Goal: Task Accomplishment & Management: Complete application form

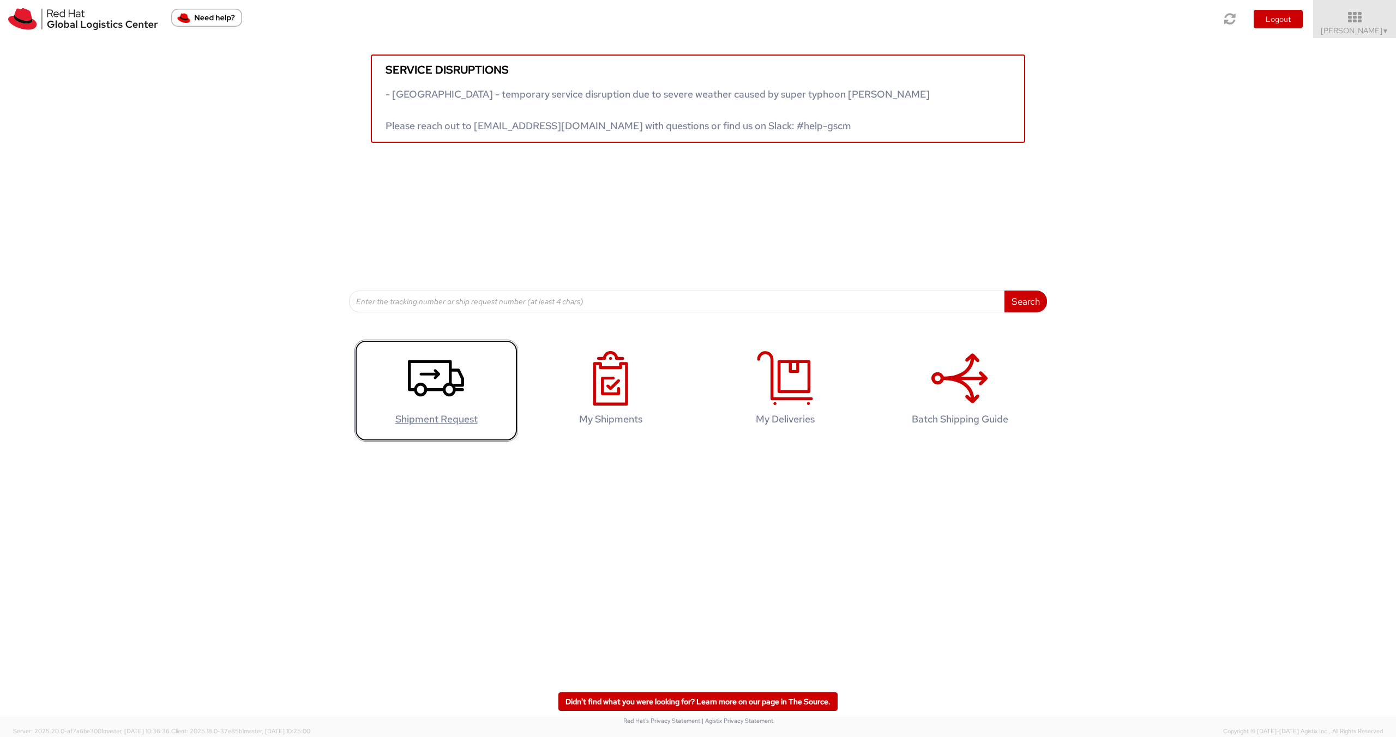
click at [451, 364] on use at bounding box center [436, 378] width 56 height 37
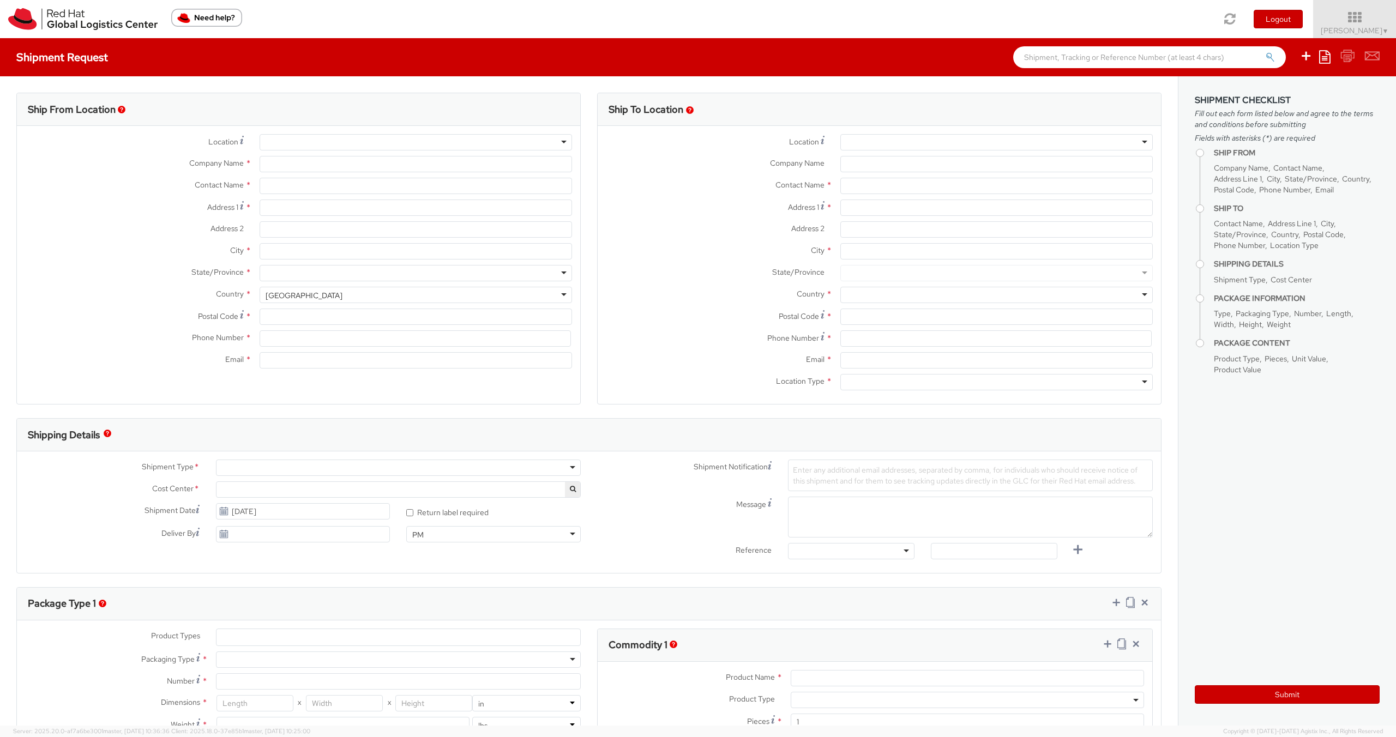
select select "413"
select select
click at [393, 137] on div at bounding box center [416, 142] width 312 height 16
type input "Red Hat"
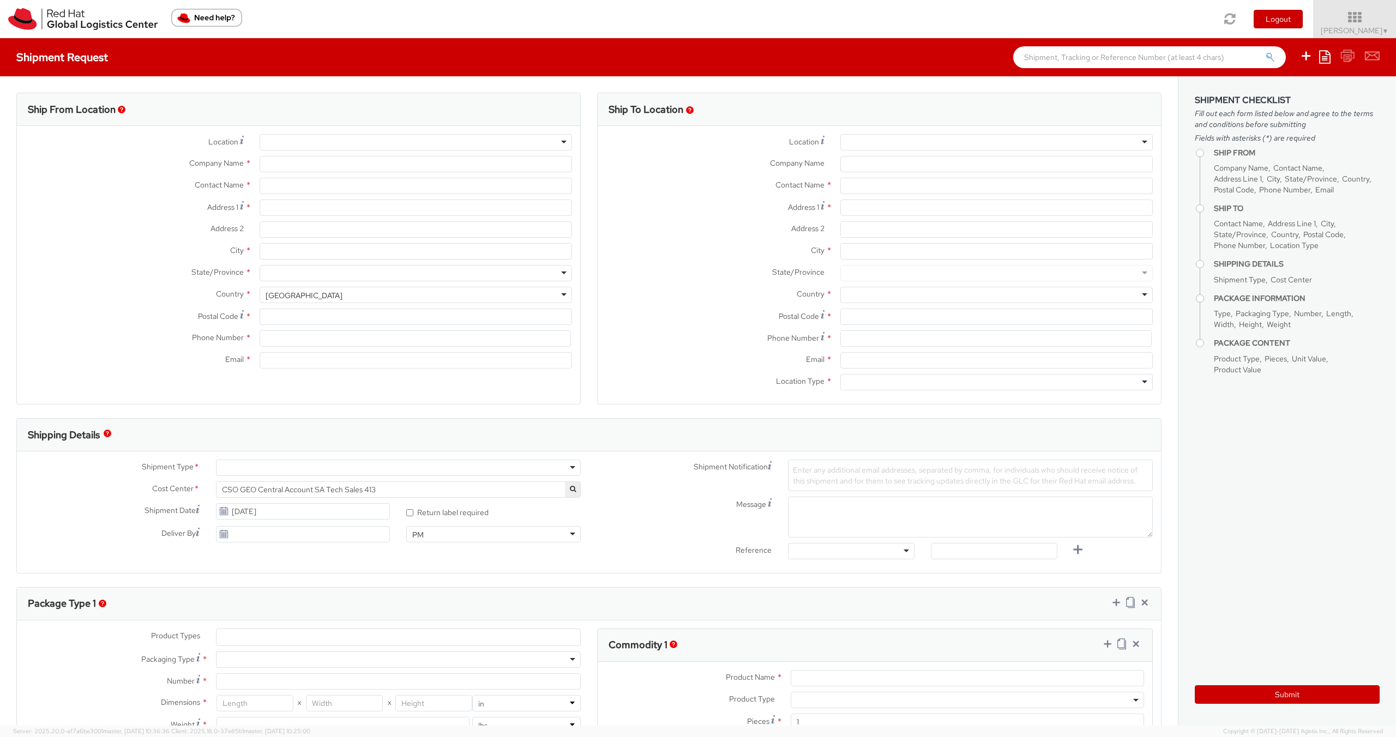
type input "[PERSON_NAME]"
type input "skohlhaa@redhat.com"
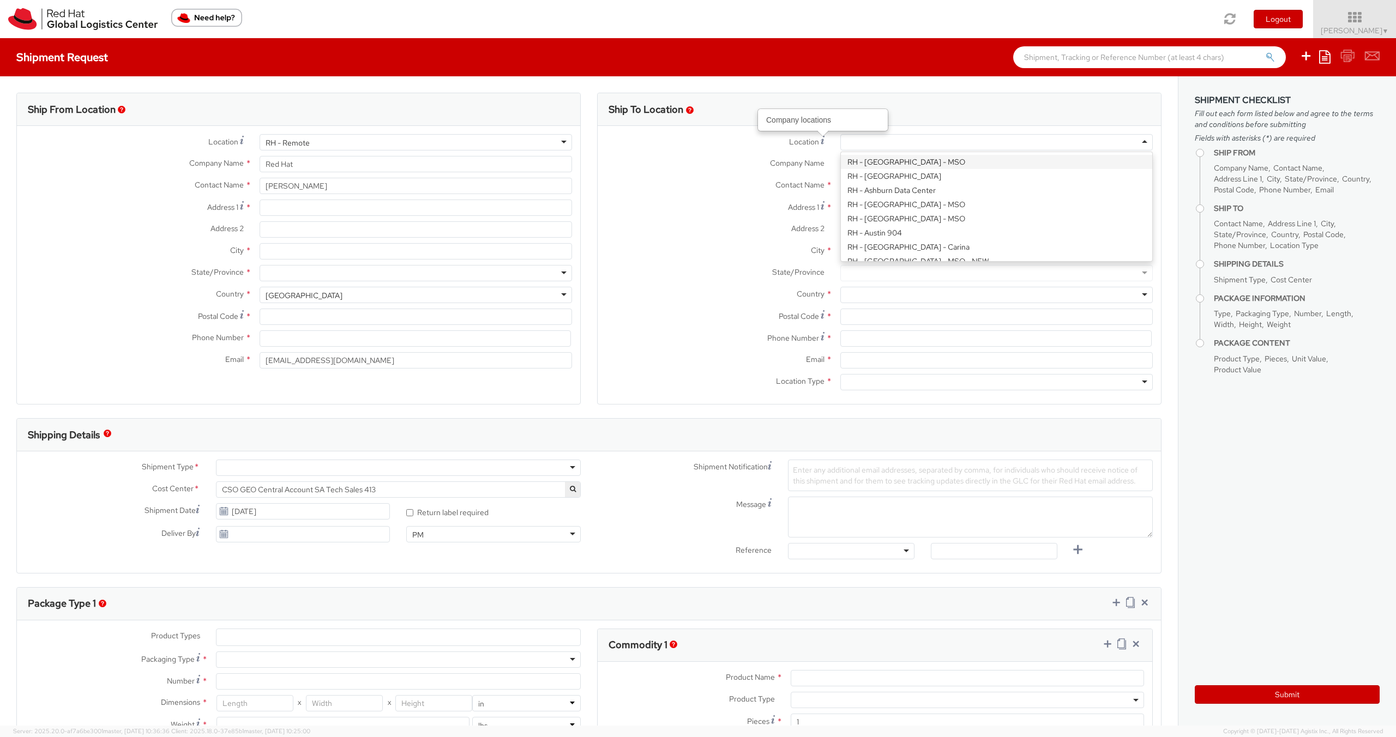
click at [865, 140] on div at bounding box center [996, 142] width 312 height 16
click at [315, 208] on input "Address 1 *" at bounding box center [416, 208] width 312 height 16
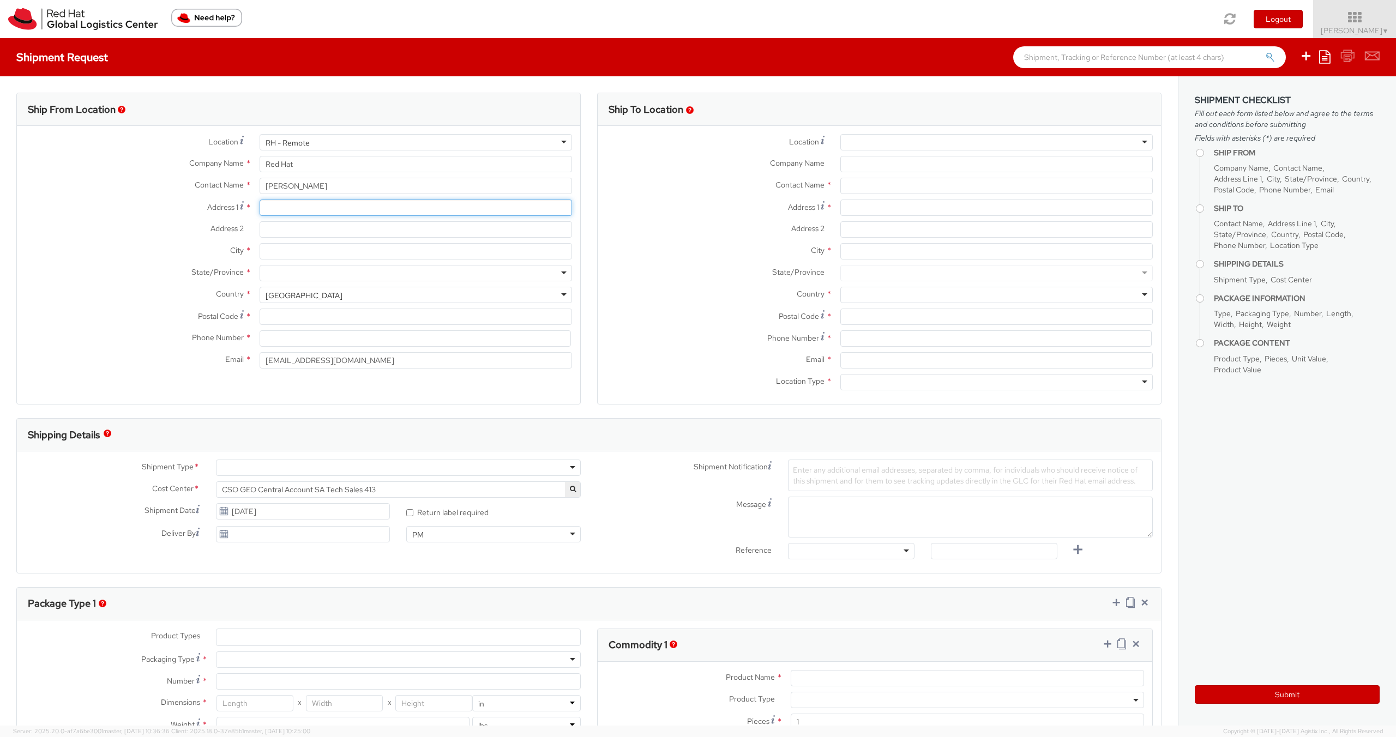
type input "Meißener Straße 8"
type input "Graben-Neudorf"
type input "76676"
type input "015158061138"
type input "sven.kohlhaas@outlook.com"
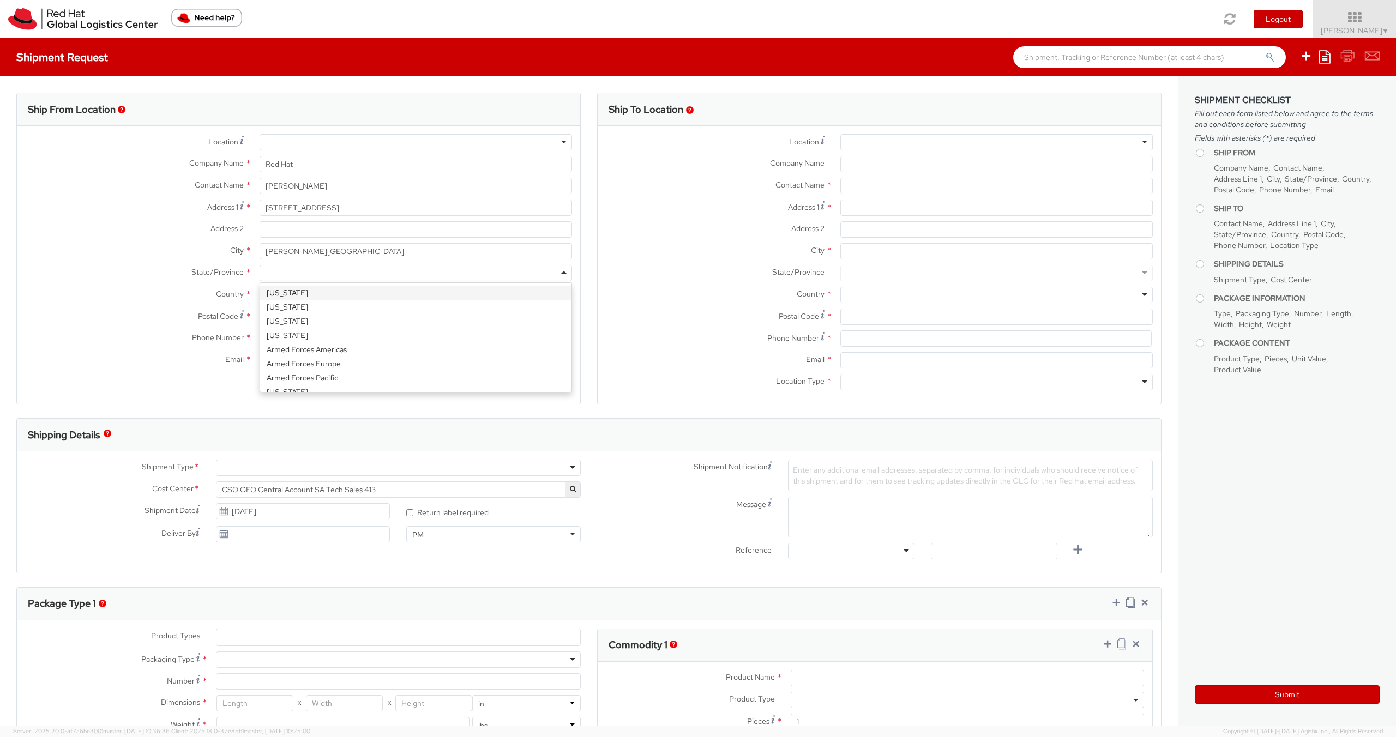
click at [328, 273] on div at bounding box center [416, 273] width 312 height 16
type input "b"
drag, startPoint x: 210, startPoint y: 294, endPoint x: 237, endPoint y: 293, distance: 26.7
click at [212, 294] on label "Country *" at bounding box center [134, 294] width 234 height 14
click at [281, 294] on div "United States" at bounding box center [304, 295] width 77 height 11
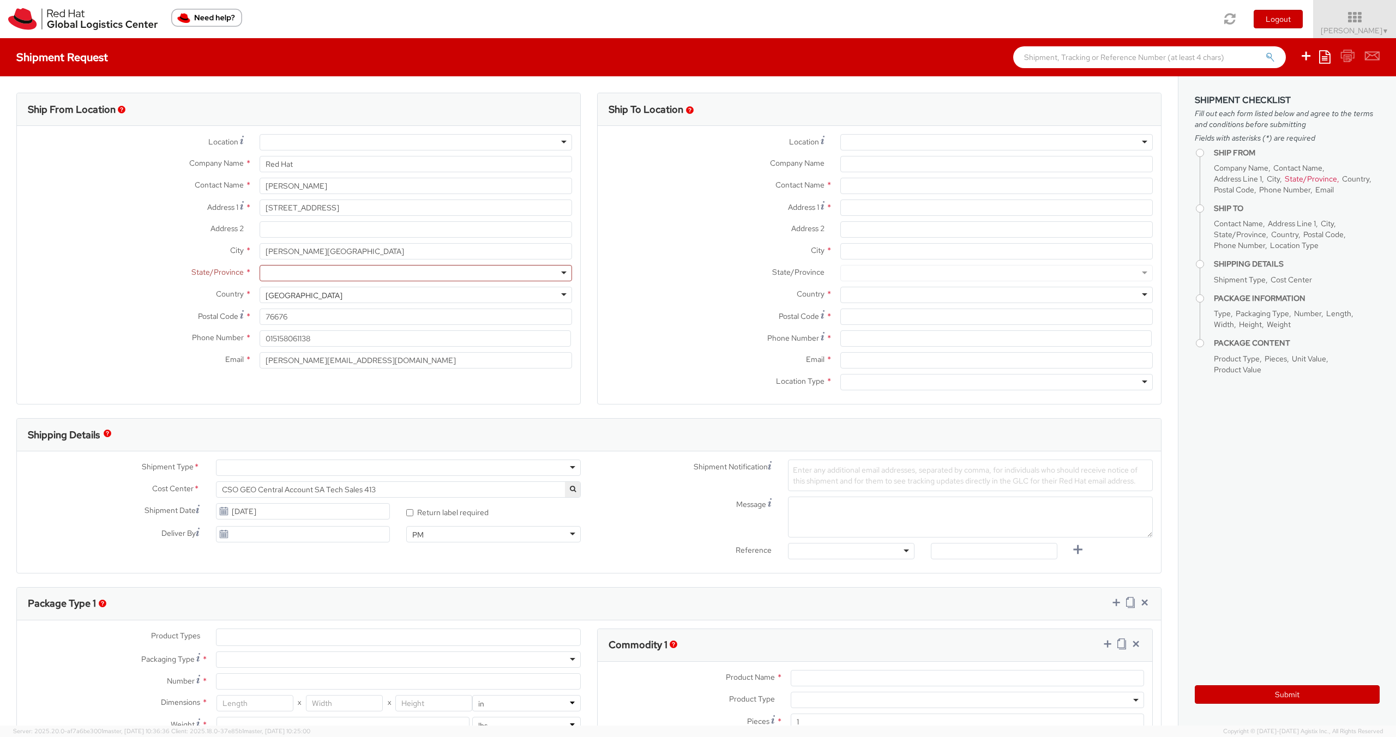
scroll to position [2749, 0]
drag, startPoint x: 325, startPoint y: 297, endPoint x: 259, endPoint y: 296, distance: 66.0
click at [259, 296] on div "United States United States Afghanistan Albania Algeria American Samoa Andorra …" at bounding box center [415, 295] width 329 height 16
click at [278, 294] on div "United States" at bounding box center [304, 295] width 77 height 11
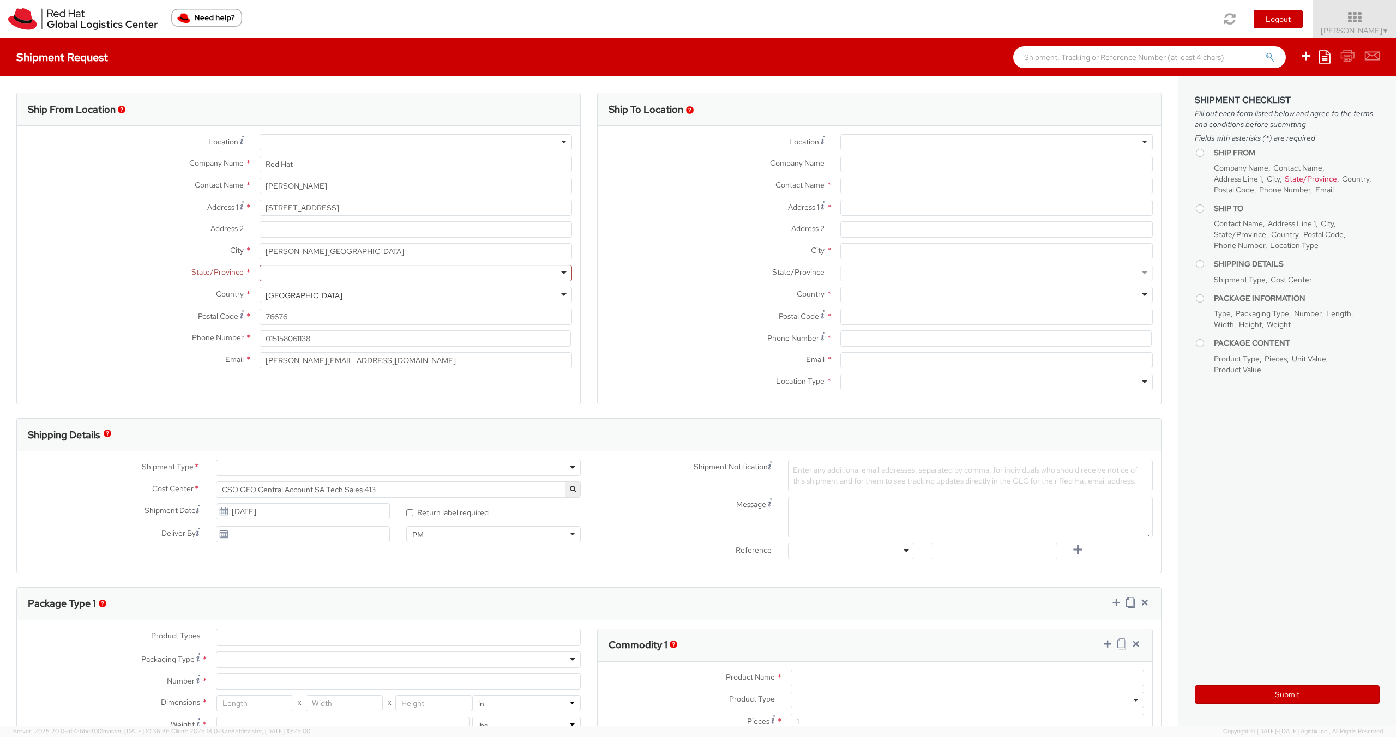
select select "CM"
select select "KGS"
click at [300, 271] on div at bounding box center [416, 273] width 312 height 16
drag, startPoint x: 316, startPoint y: 339, endPoint x: 217, endPoint y: 341, distance: 99.3
click at [217, 341] on div "Phone Number * 015158061138" at bounding box center [298, 338] width 563 height 16
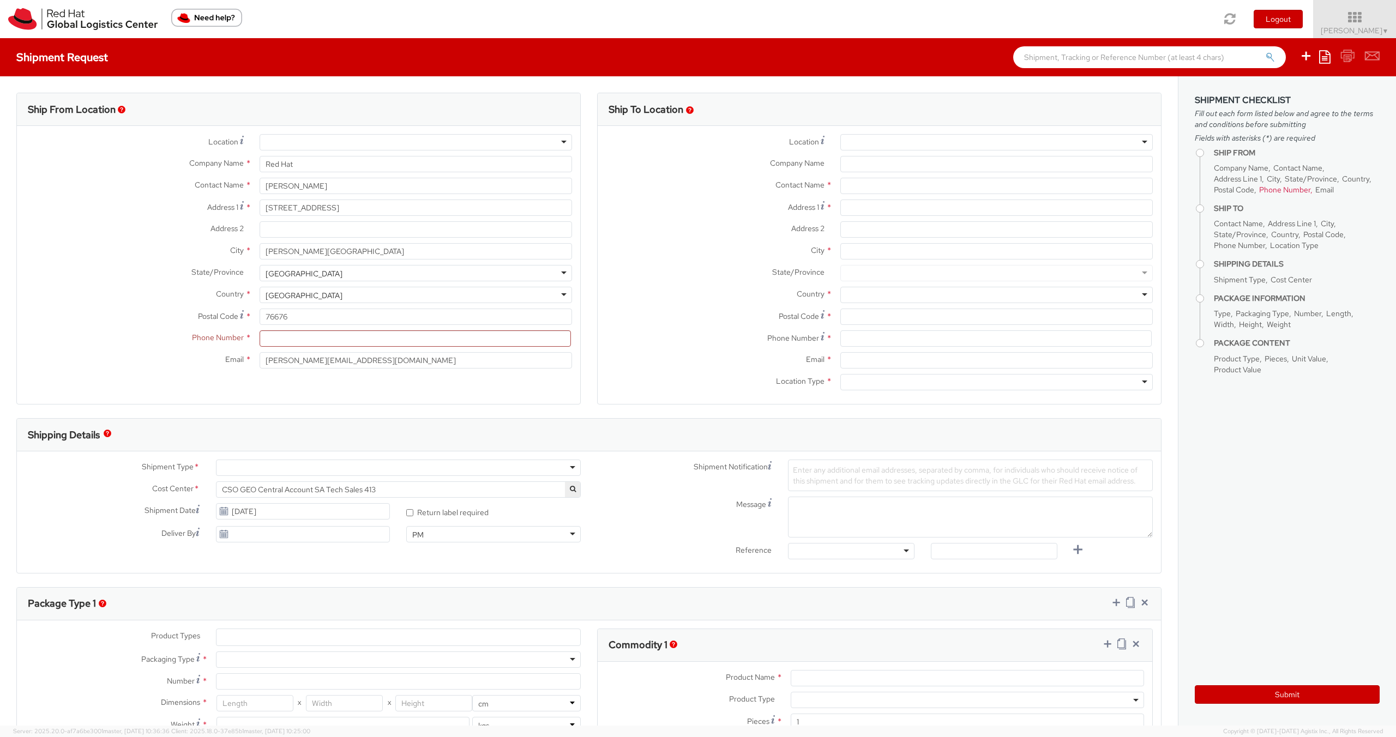
click at [217, 341] on span "Phone Number" at bounding box center [218, 338] width 52 height 10
drag, startPoint x: 270, startPoint y: 338, endPoint x: 290, endPoint y: 342, distance: 20.1
click at [270, 338] on input at bounding box center [415, 338] width 311 height 16
paste input "+4915757202663"
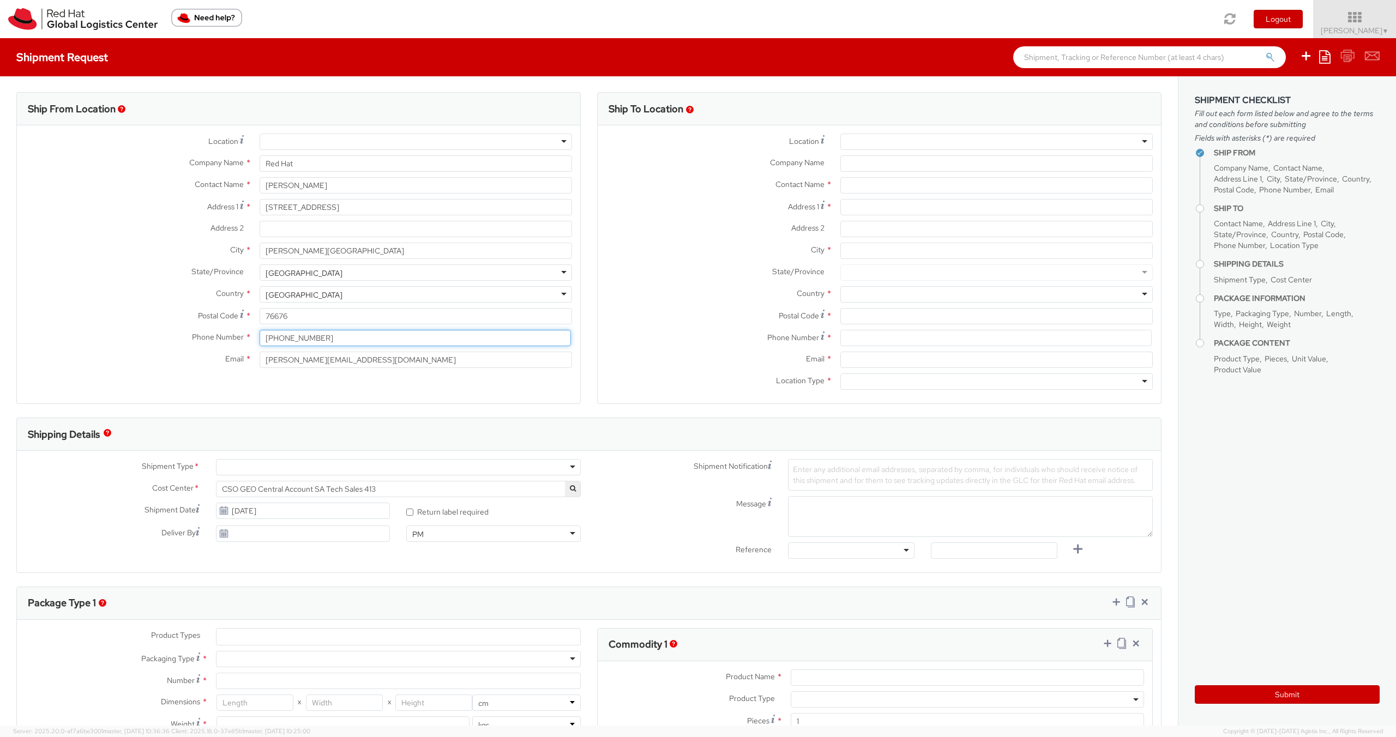
type input "+4915757202663"
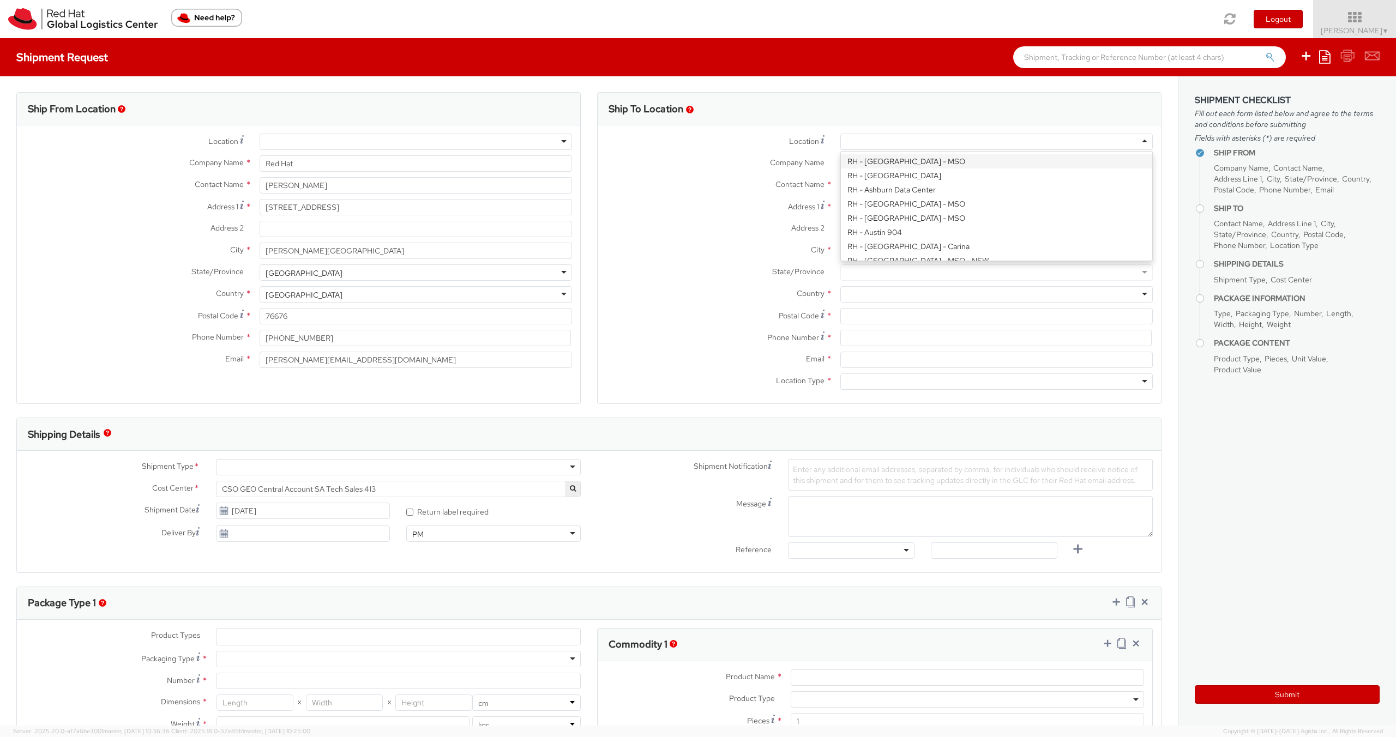
click at [874, 145] on div at bounding box center [996, 142] width 312 height 16
paste input "RH - Brno - Tech Park Brno - B"
type input "RH - Brno - Tech Park Brno - B"
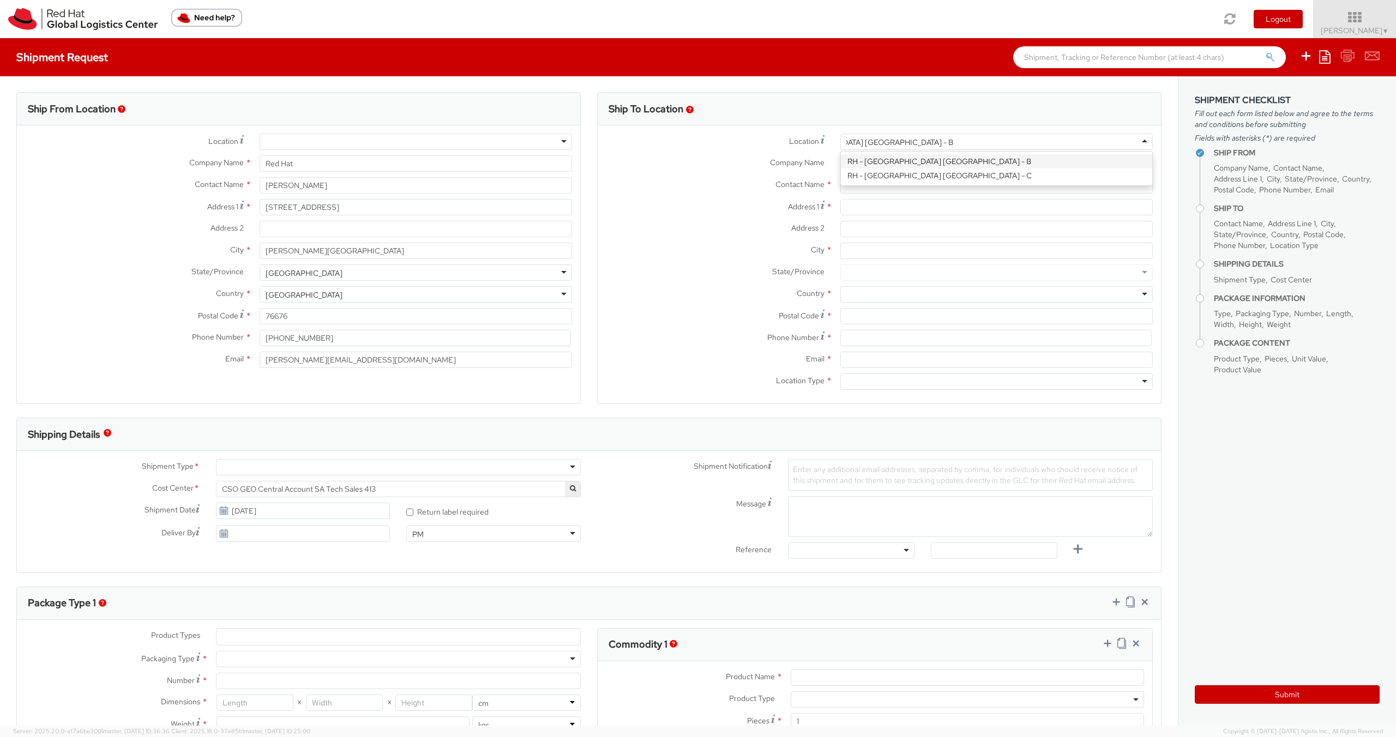
scroll to position [0, 0]
type input "Red Hat Czech s.r.o."
type input "Purkynova 647/111"
type input "BRNO"
type input "621 00"
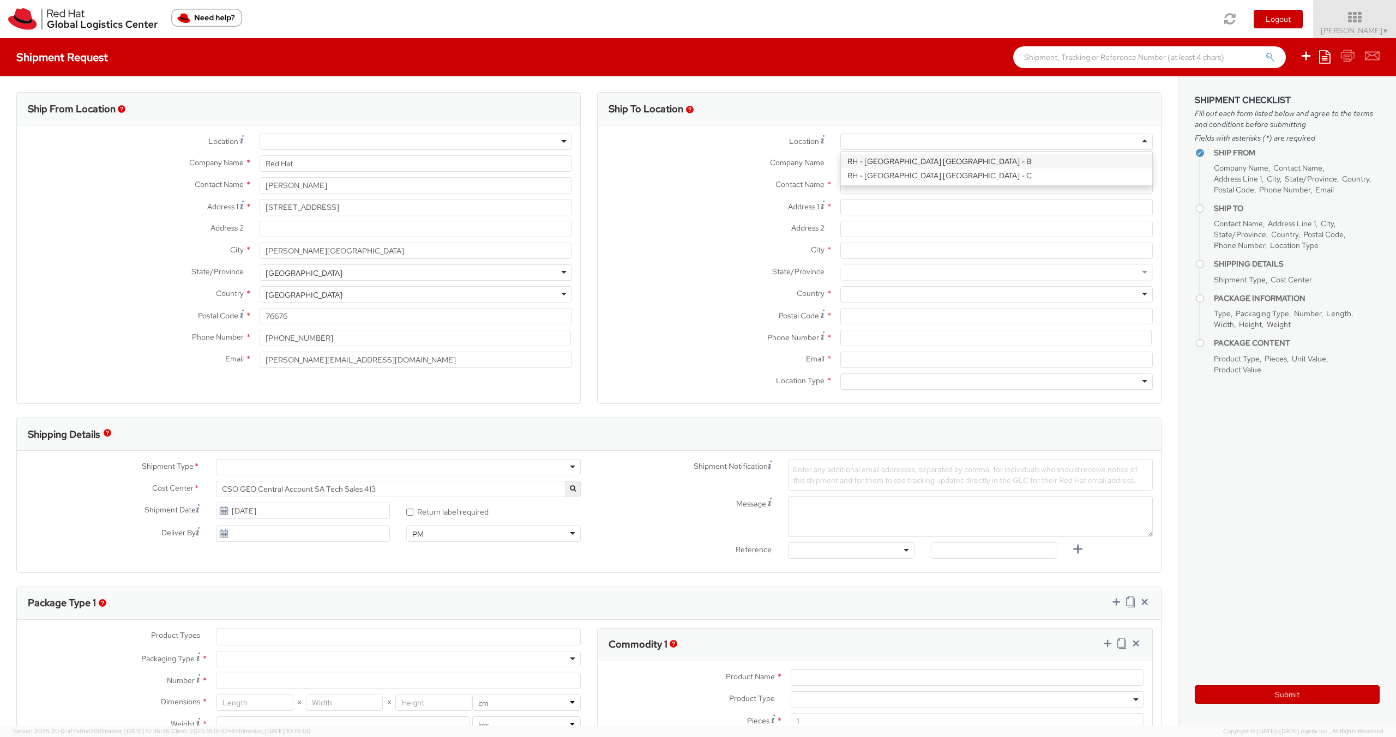
type input "420 532 294 555"
click at [850, 183] on input "text" at bounding box center [996, 185] width 312 height 16
paste input "Attn: Red Hat IT - Endpoint Systems"
type input "Attn: Red Hat IT - Endpoint Systems"
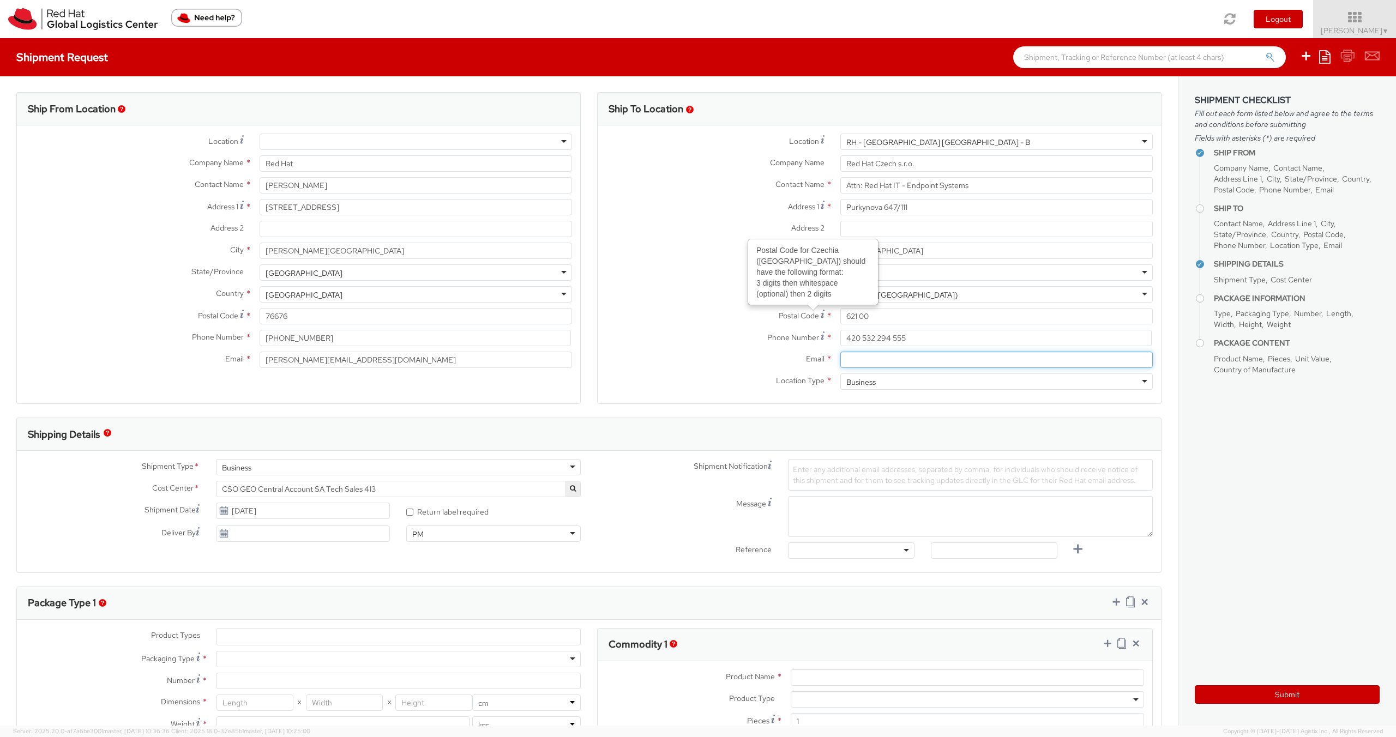
click at [848, 363] on input "Email *" at bounding box center [996, 360] width 312 height 16
paste input "laptop-return@redhat.com"
type input "laptop-return@redhat.com"
click at [745, 345] on div "Phone Number * 420 532 294 555" at bounding box center [879, 338] width 563 height 16
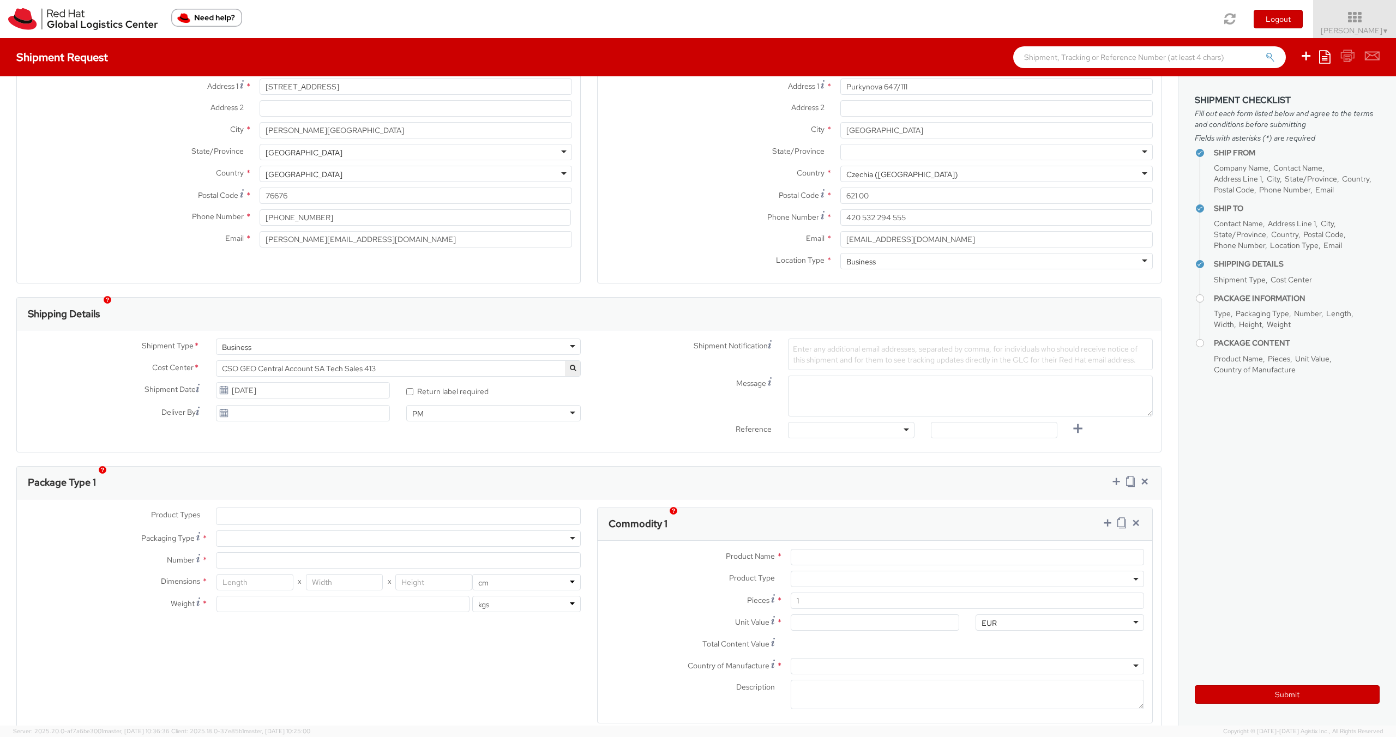
scroll to position [136, 0]
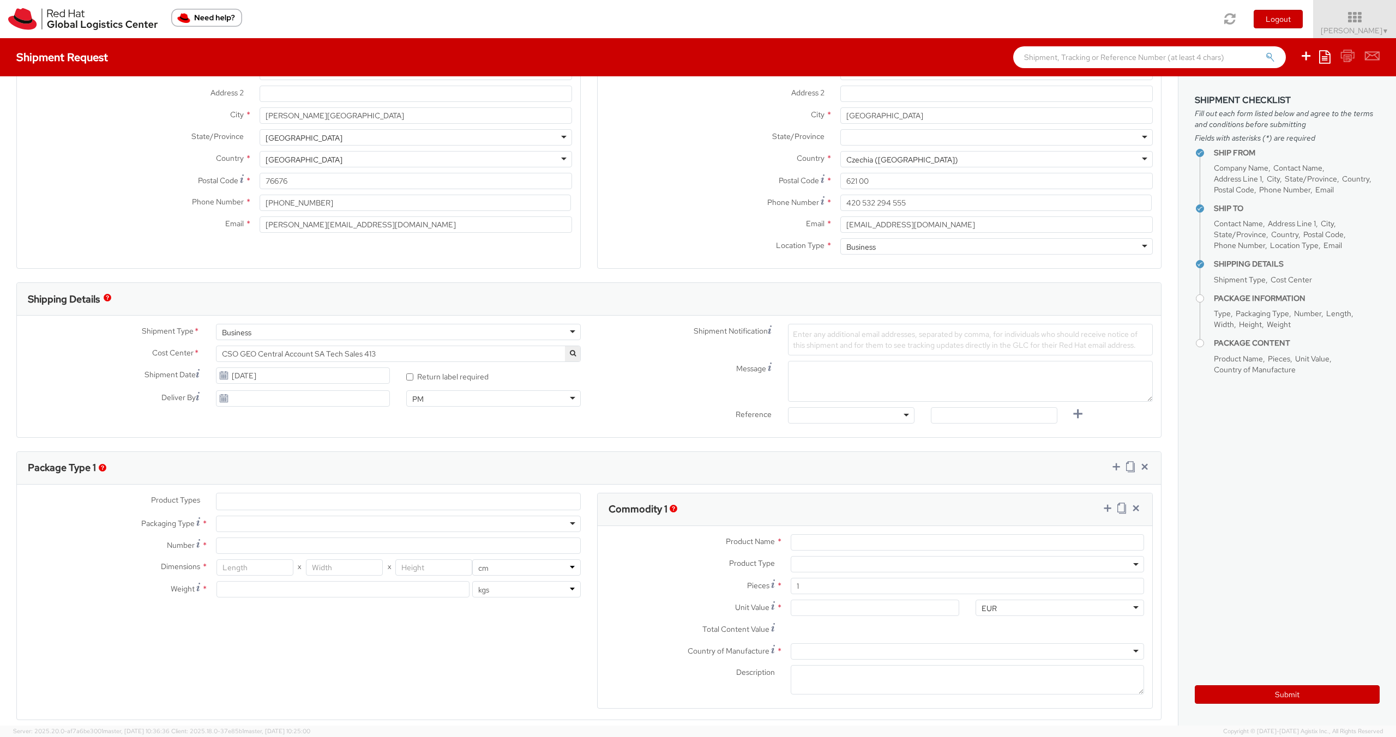
click at [366, 354] on span "CSO GEO Central Account SA Tech Sales 413" at bounding box center [398, 354] width 353 height 10
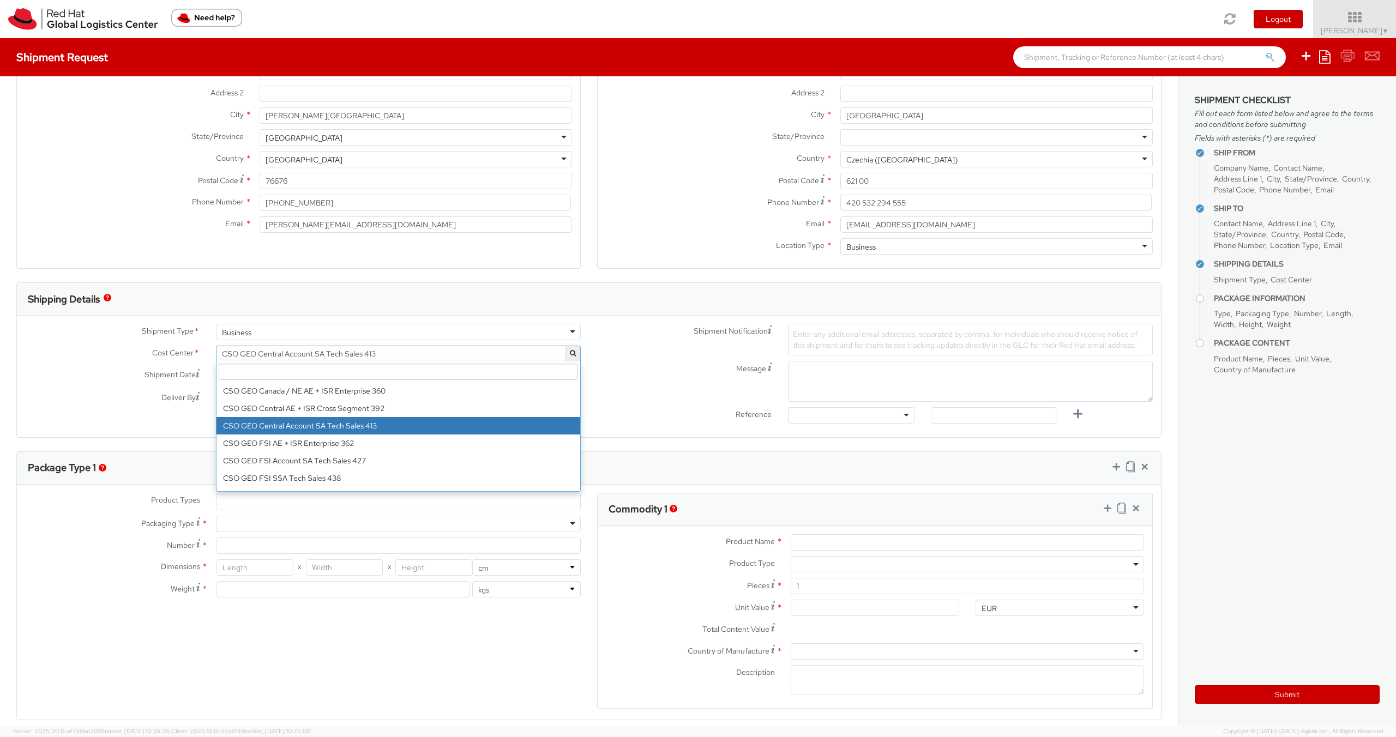
click at [351, 371] on input "search" at bounding box center [398, 372] width 359 height 16
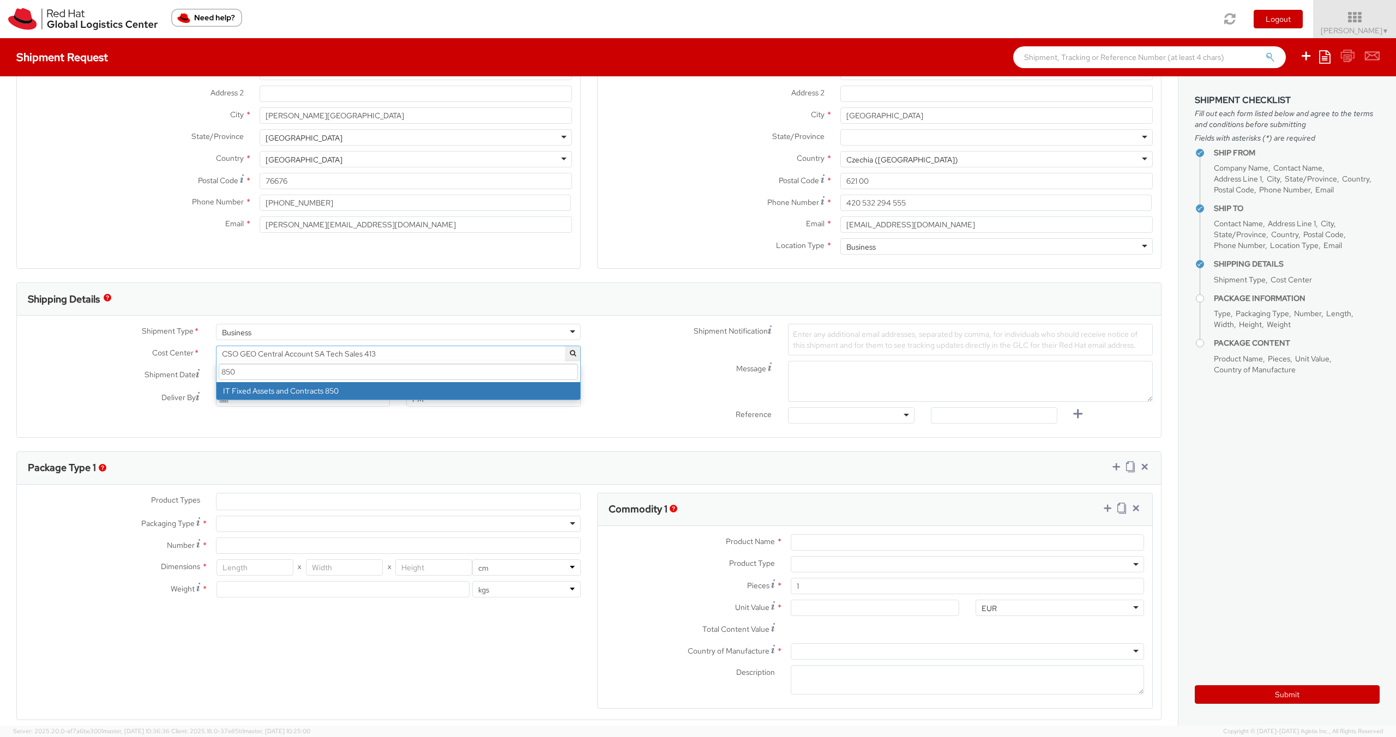
type input "850"
select select "850"
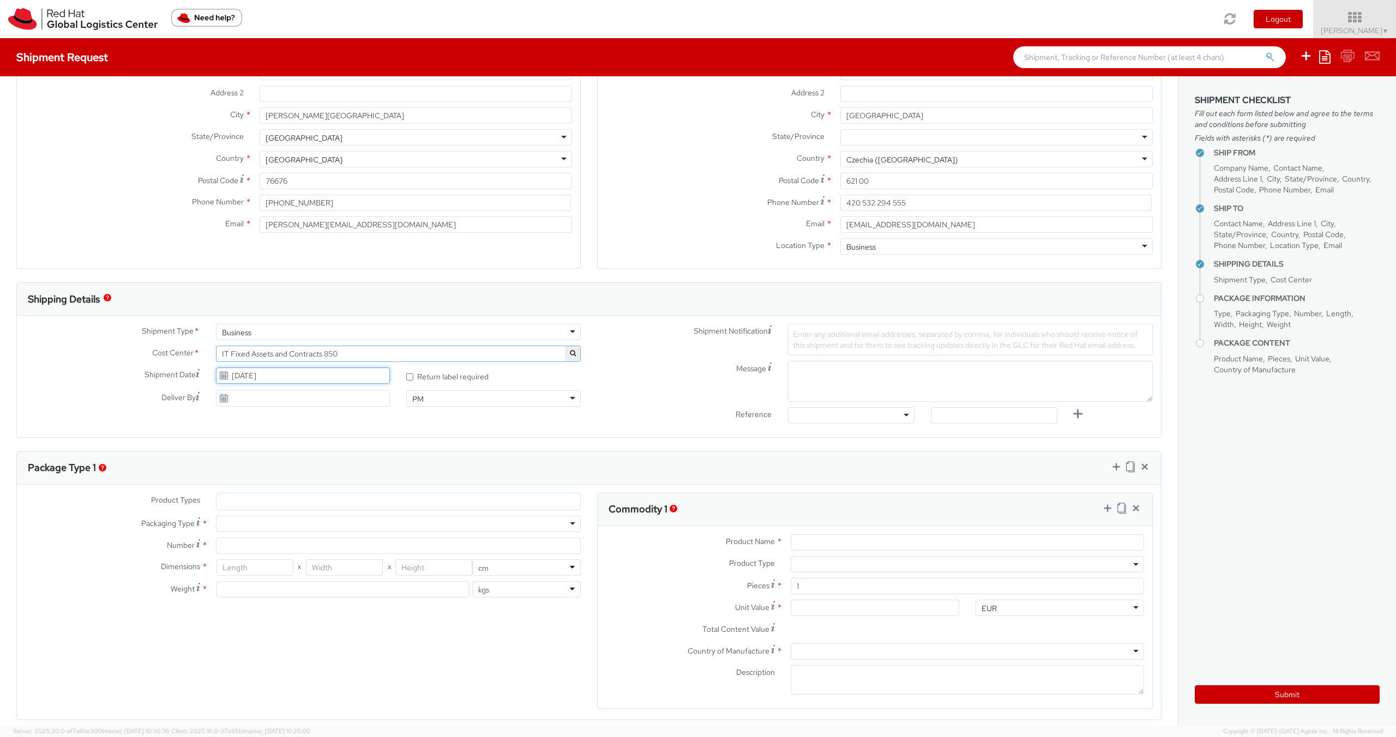
click at [304, 374] on input "09/30/2025" at bounding box center [303, 376] width 174 height 16
click at [251, 508] on td "6" at bounding box center [248, 510] width 22 height 16
type input "10/06/2025"
click at [823, 338] on span "Enter any additional email addresses, separated by comma, for individuals who s…" at bounding box center [965, 339] width 345 height 21
paste input "emea-eshub@redhat.com"
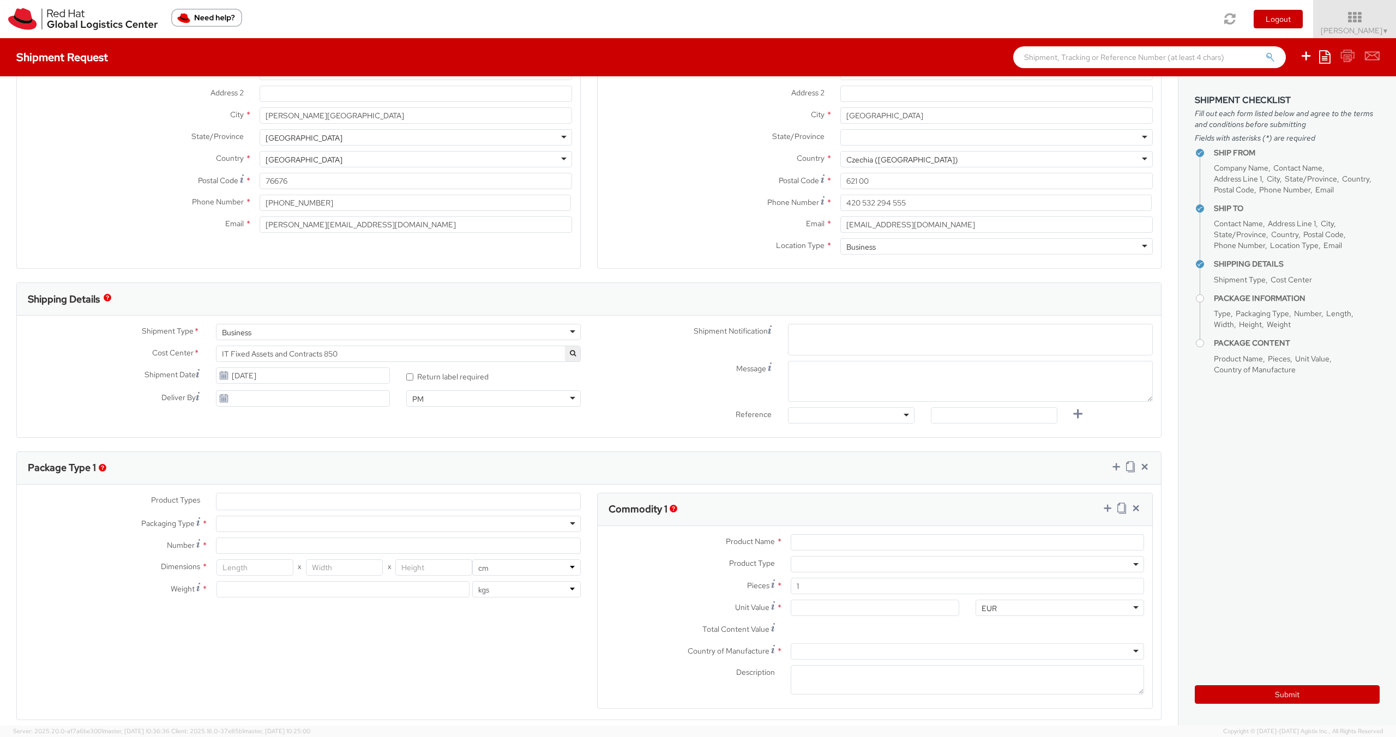
type input "emea-eshub@redhat.com"
type input "skohlhaa@redhat.com"
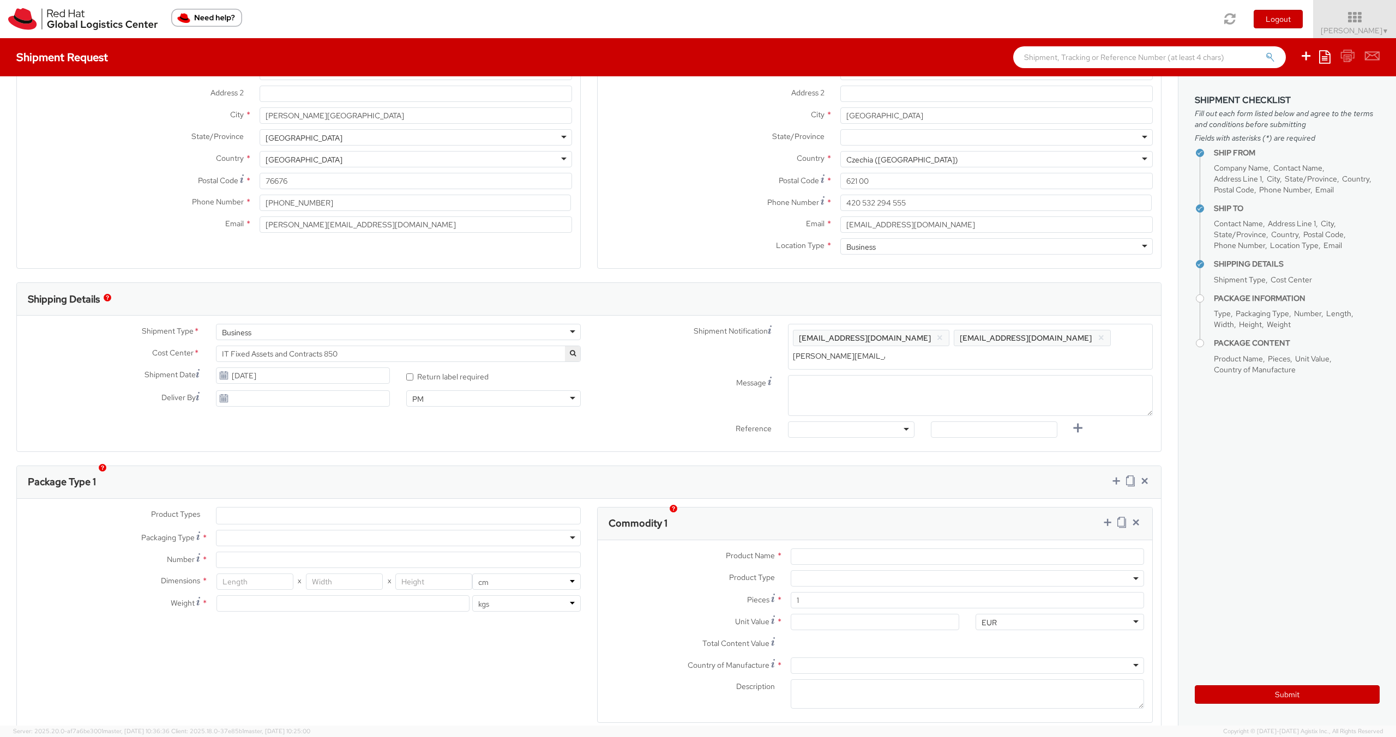
type input "sven.kohlhaas@outlook.com"
paste input "evweiss@redhat.com"
type input "evweiss@redhat.com"
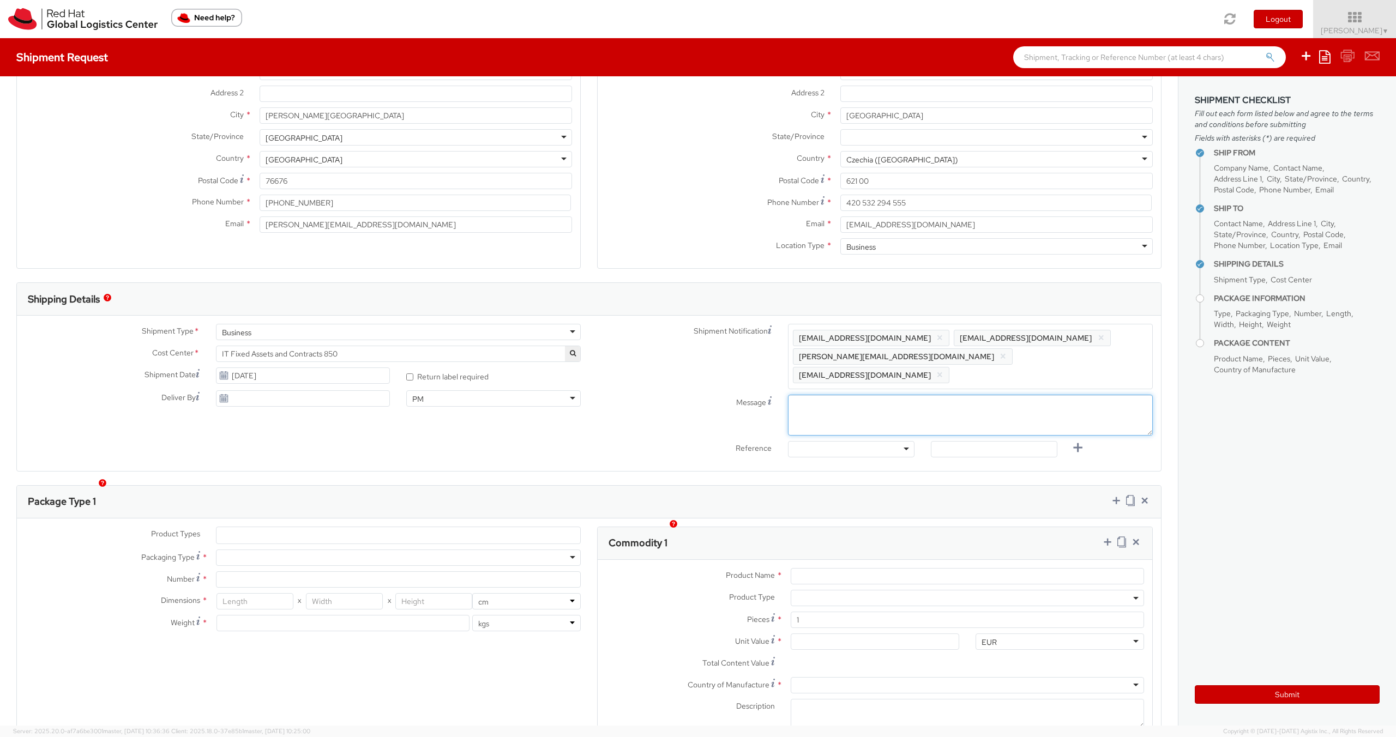
click at [809, 395] on textarea "Message" at bounding box center [970, 415] width 365 height 41
type textarea "afternoon pickup please"
click at [806, 441] on div at bounding box center [851, 449] width 127 height 16
click at [960, 441] on input "text" at bounding box center [994, 449] width 127 height 16
paste input "RPCI, RITM, TASK"
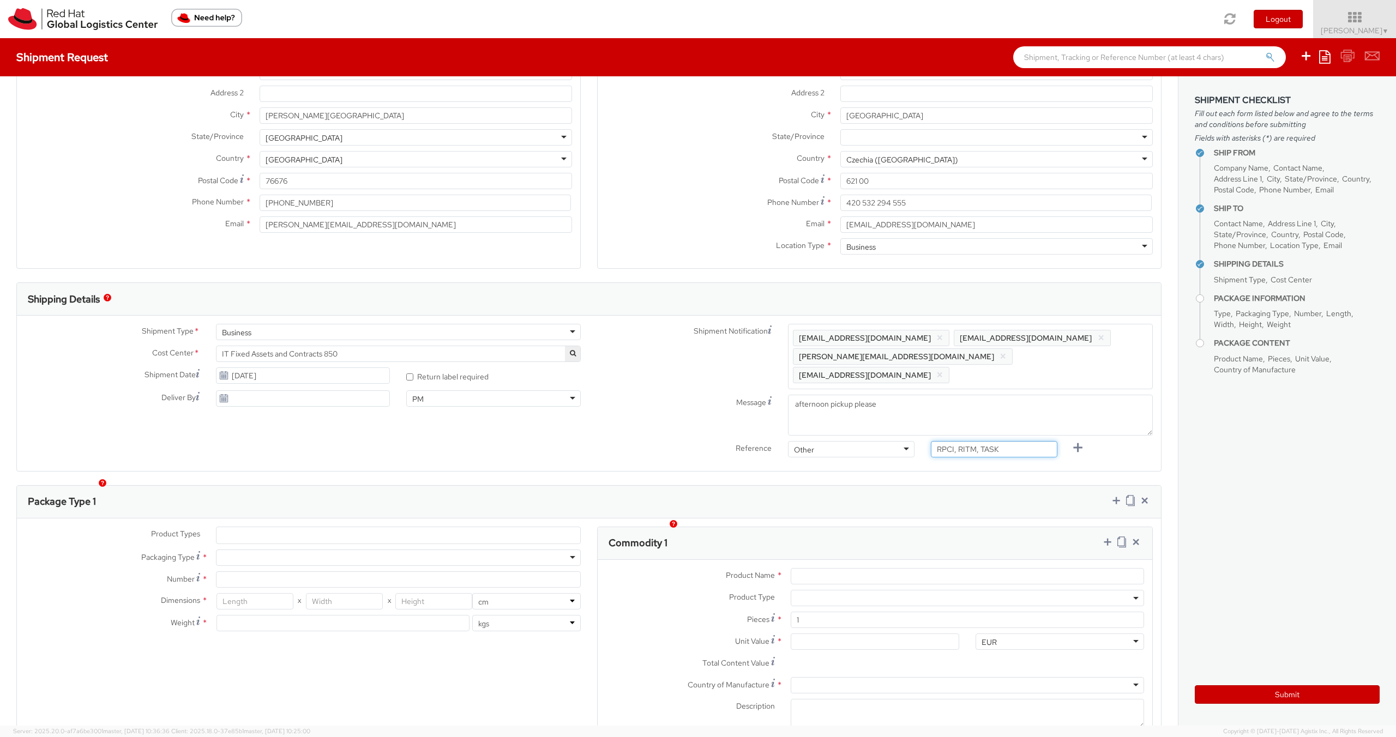
type input "RPCI, RITM, TASK"
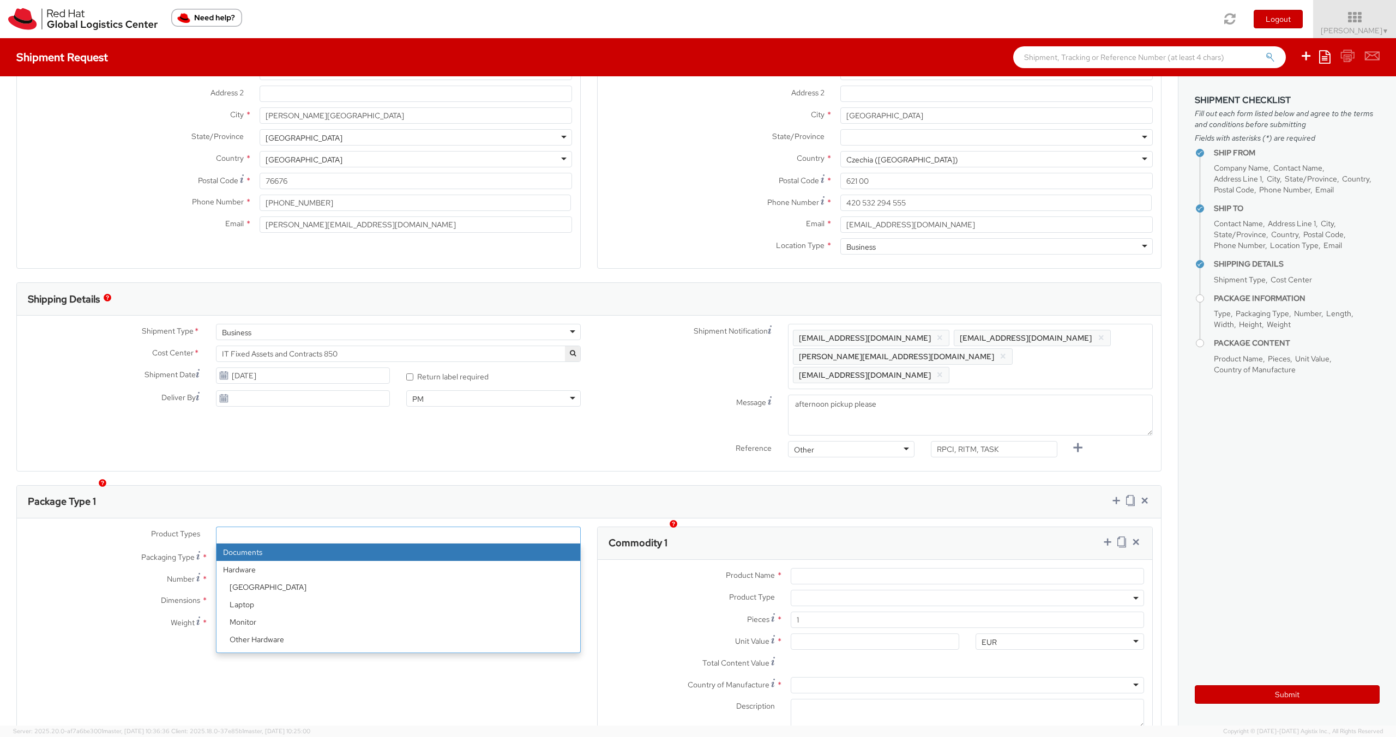
click at [344, 527] on ul at bounding box center [398, 535] width 364 height 16
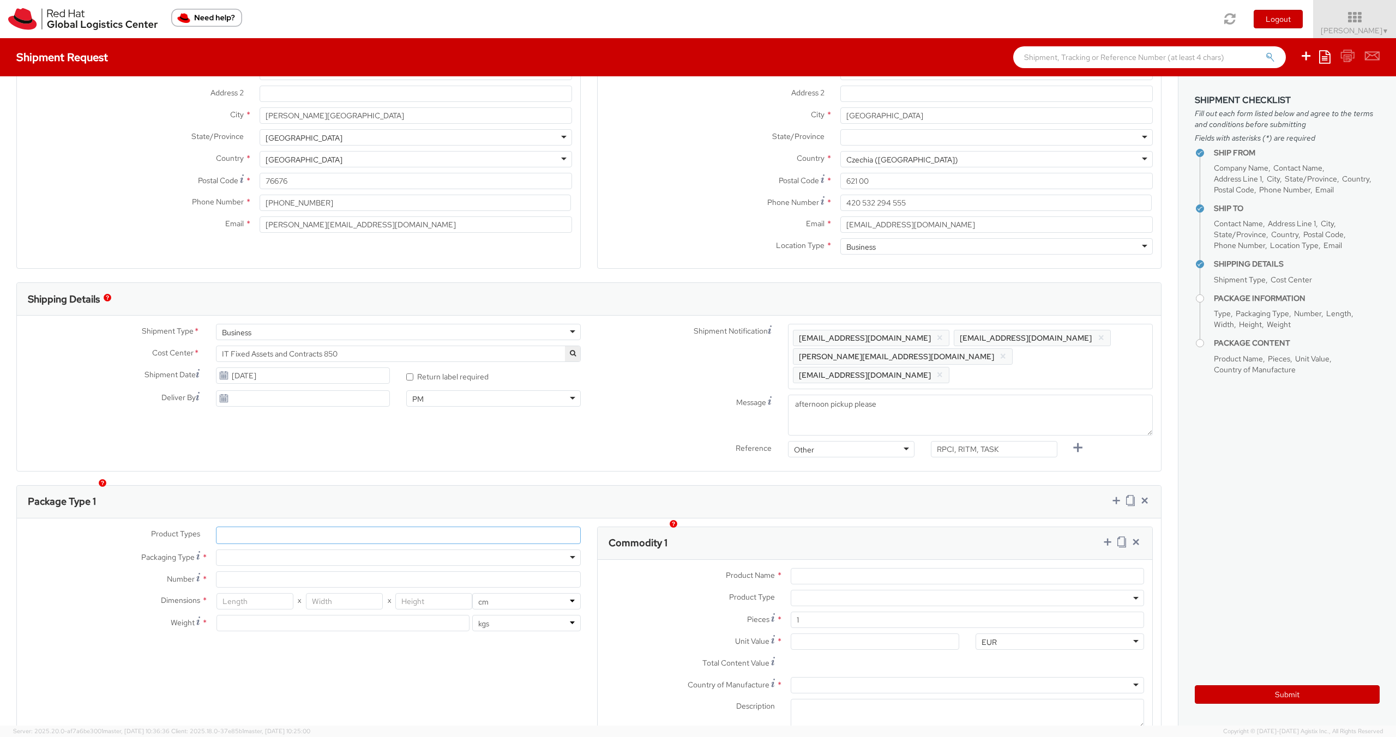
click at [344, 527] on ul at bounding box center [398, 535] width 364 height 16
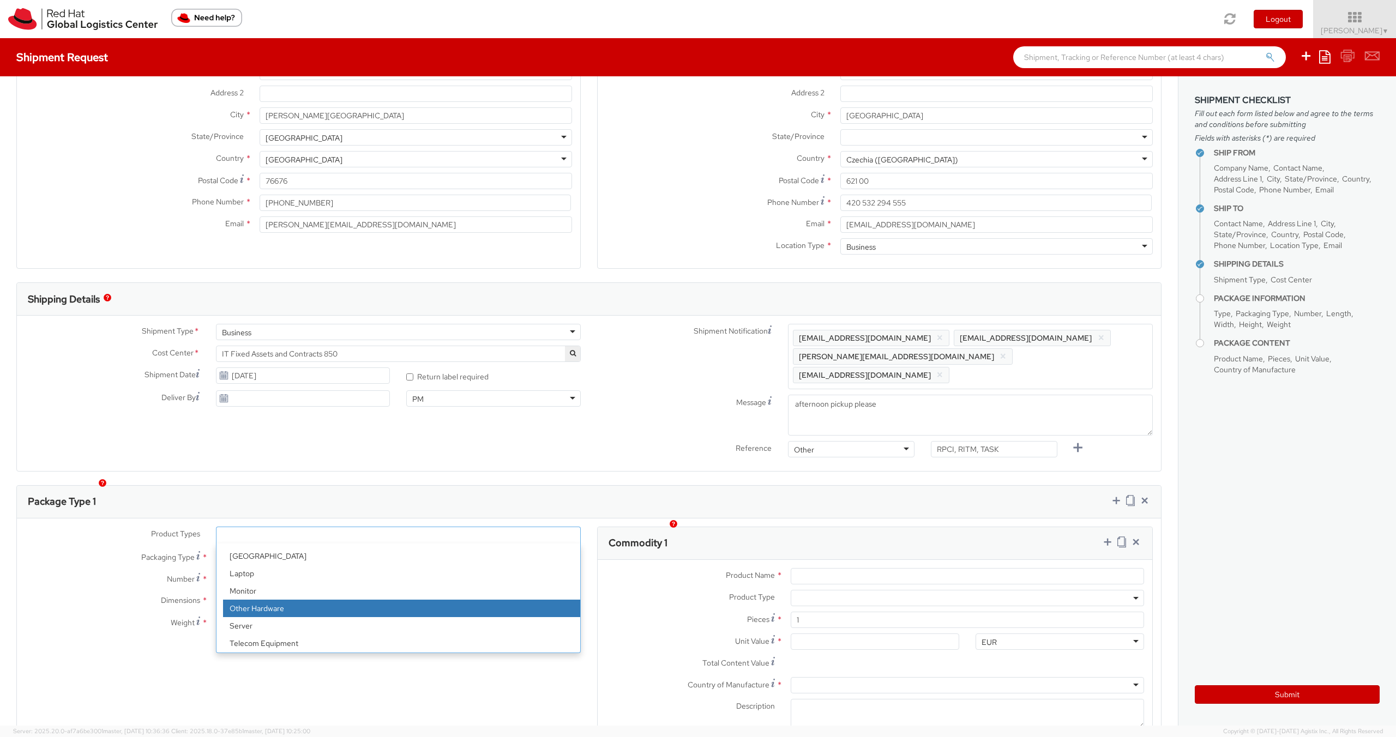
scroll to position [25, 0]
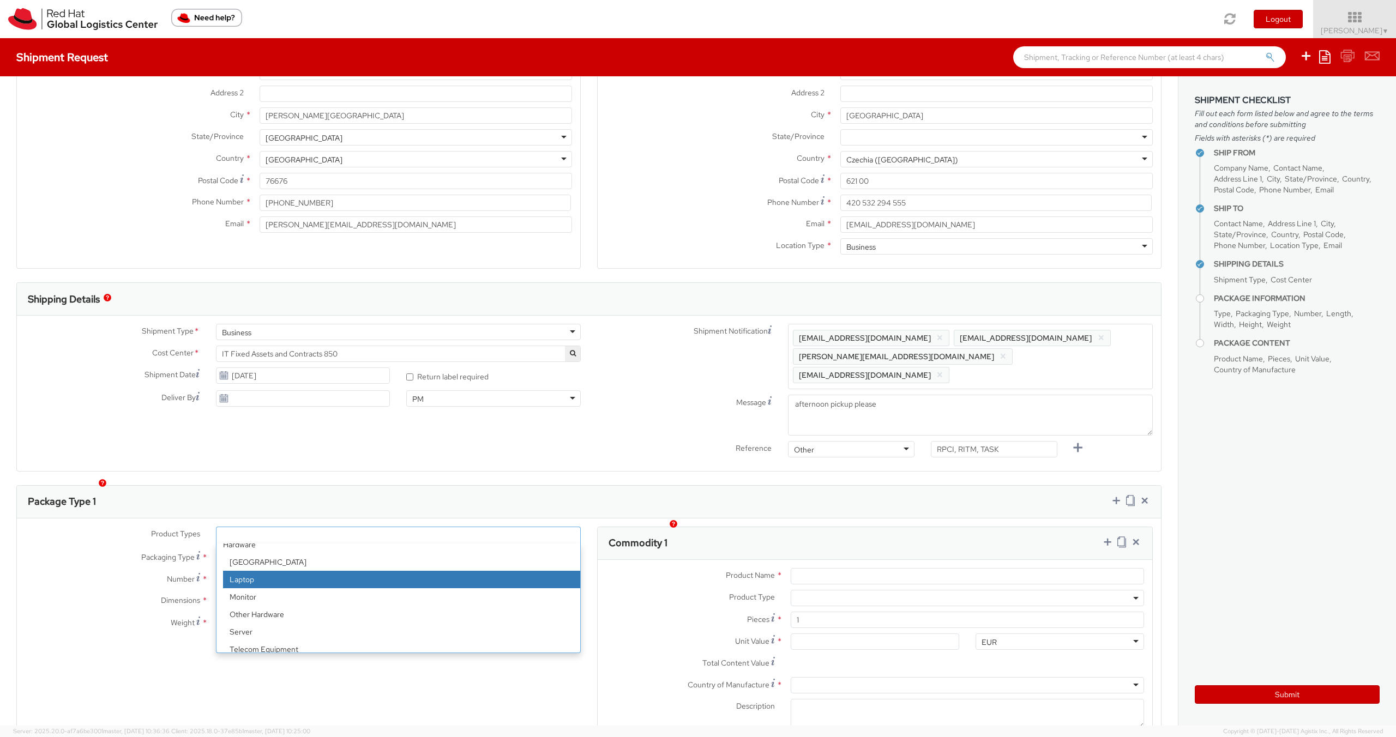
select select "LAPTOP"
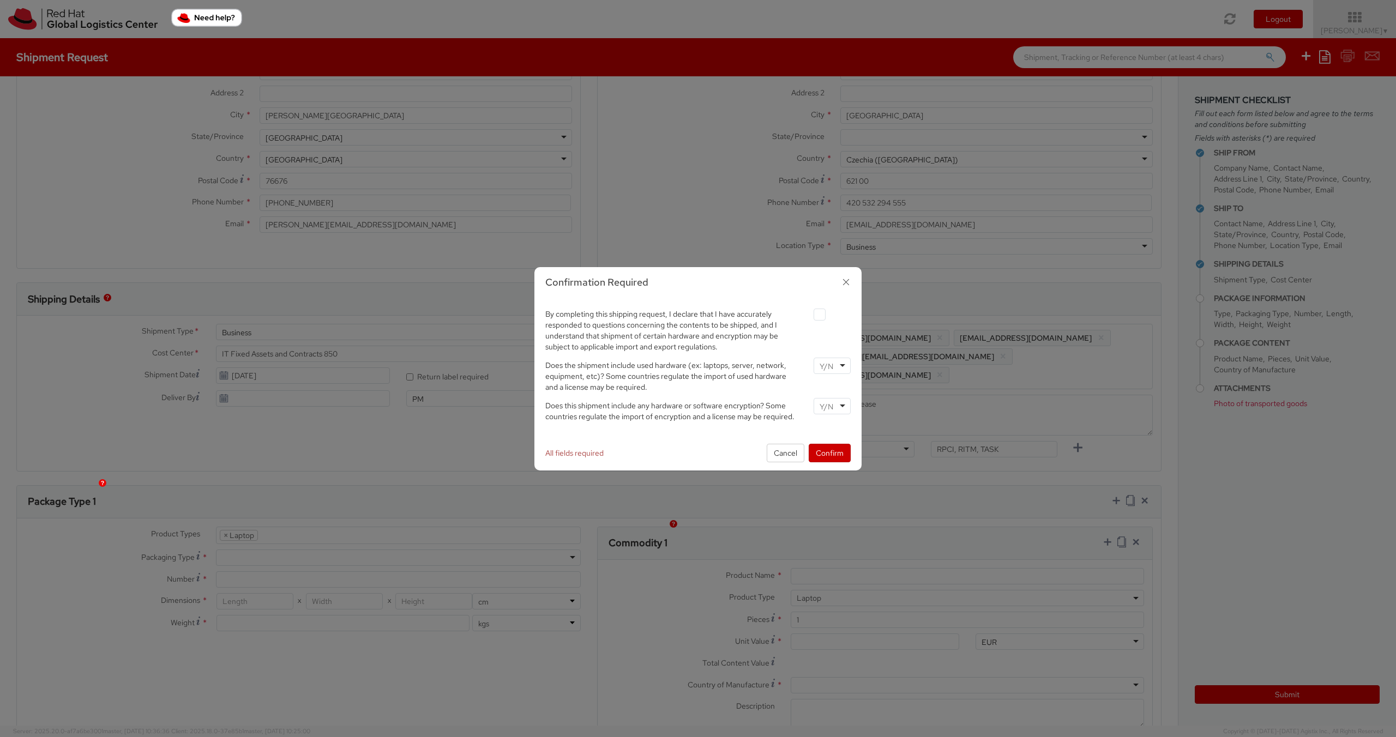
click at [820, 313] on label at bounding box center [820, 315] width 12 height 12
click at [810, 313] on input "checkbox" at bounding box center [806, 314] width 7 height 7
checkbox input "true"
click at [827, 366] on input "select-one" at bounding box center [828, 366] width 16 height 11
click at [827, 406] on input "select-one" at bounding box center [828, 406] width 16 height 11
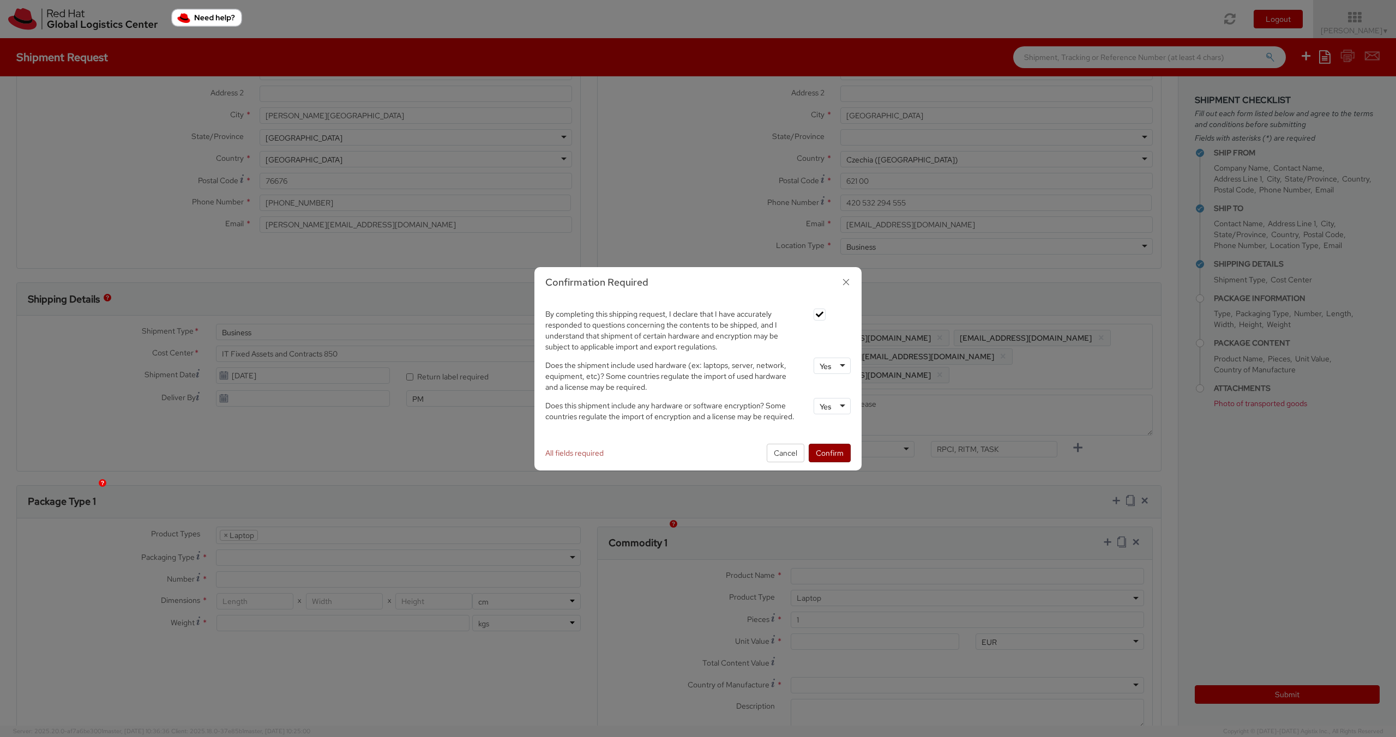
click at [829, 454] on button "Confirm" at bounding box center [830, 453] width 42 height 19
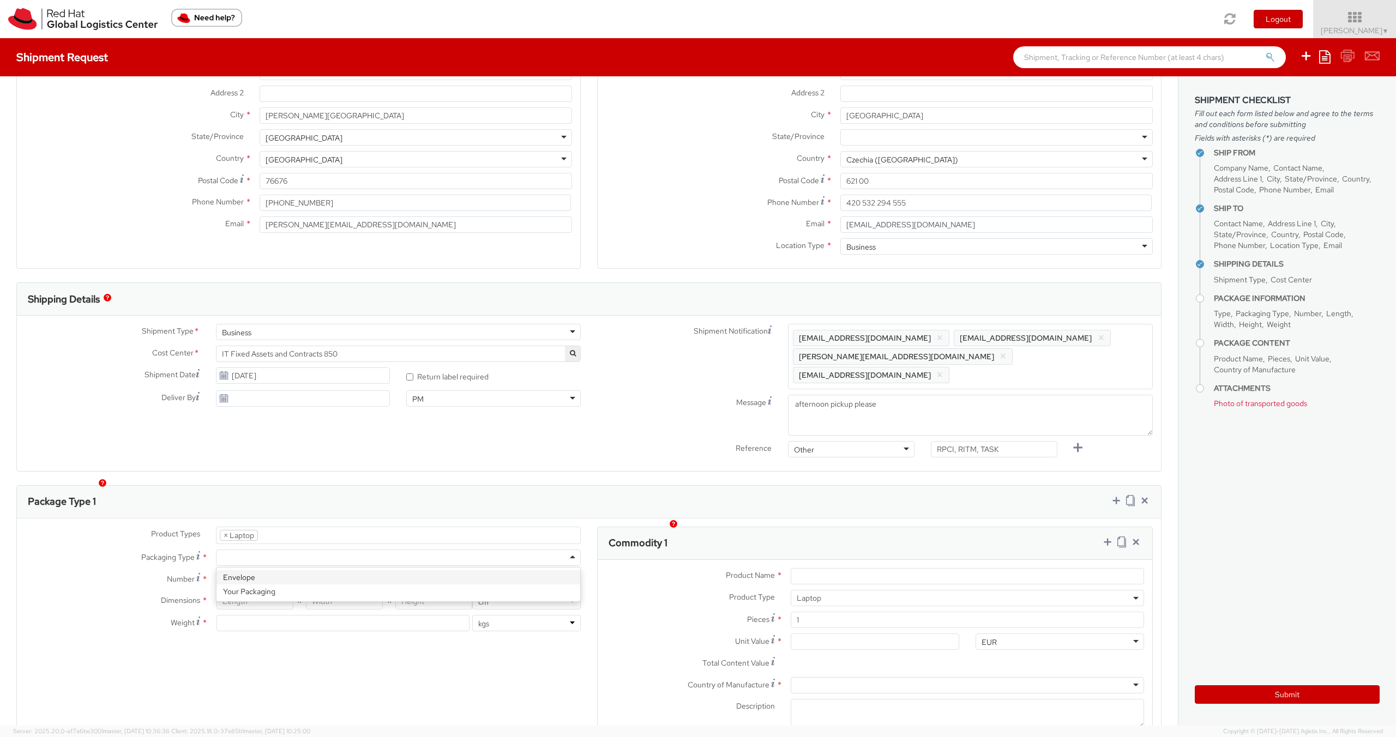
click at [275, 550] on div at bounding box center [398, 558] width 365 height 16
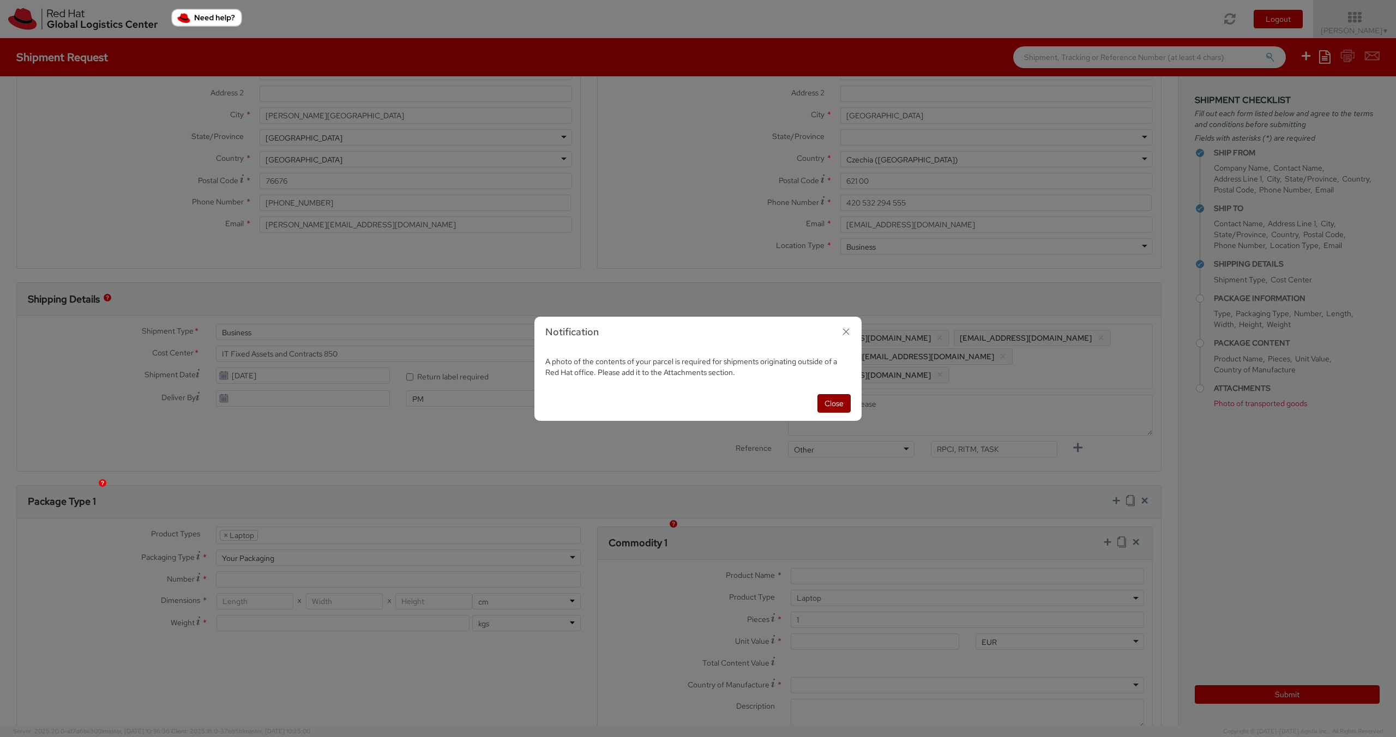
click at [836, 404] on button "Close" at bounding box center [833, 403] width 33 height 19
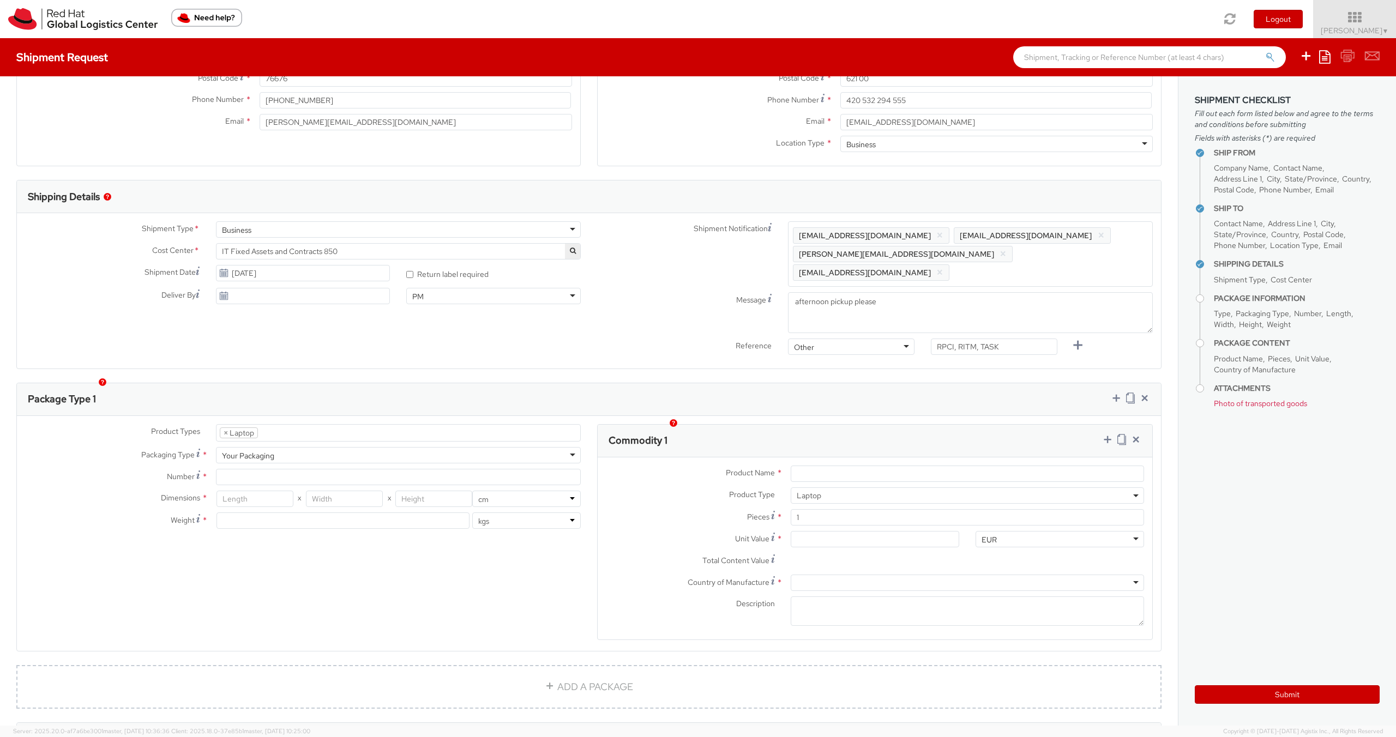
scroll to position [239, 0]
click at [251, 468] on input "Number *" at bounding box center [398, 476] width 365 height 16
type input "1"
click at [249, 490] on input "number" at bounding box center [254, 498] width 77 height 16
type input "50"
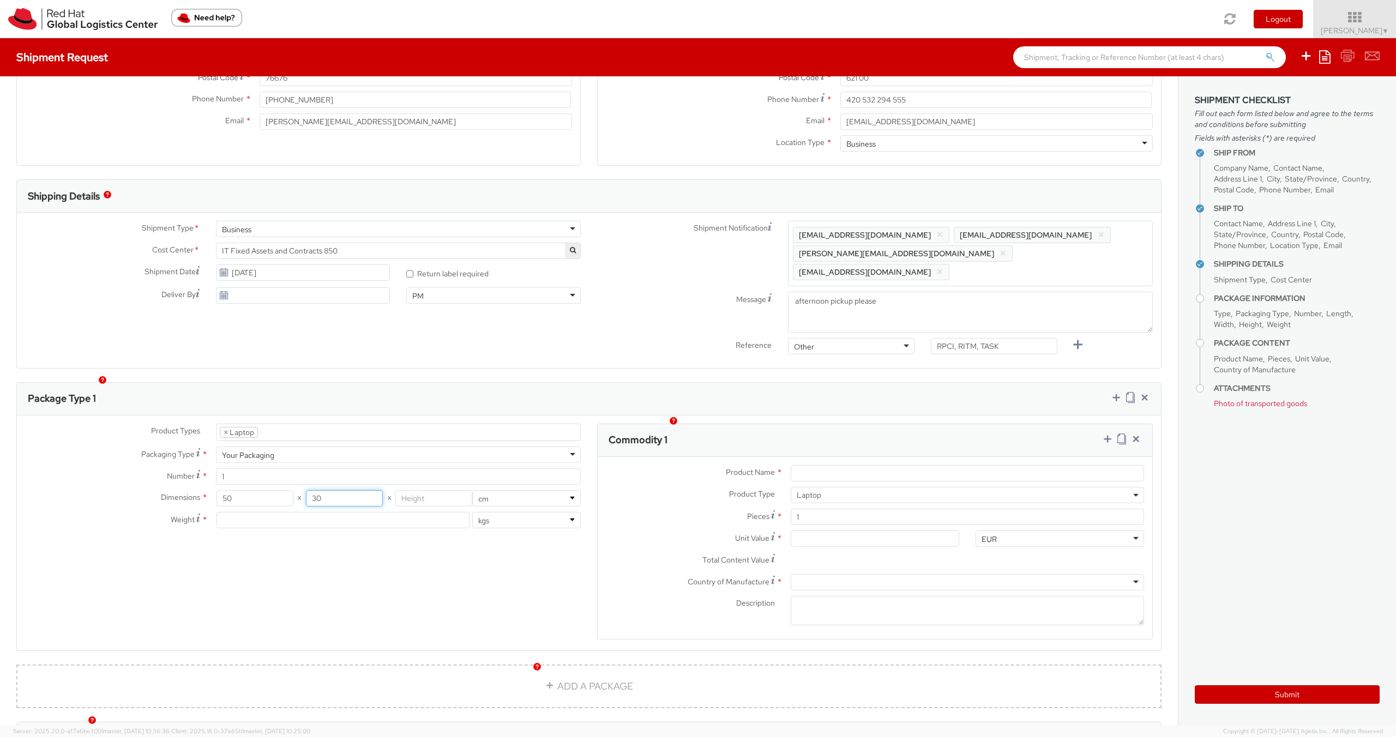
type input "30"
type input "20"
click at [818, 465] on input "Product Name *" at bounding box center [967, 473] width 353 height 16
type input "Apple MacBook Pro 16''"
click at [810, 531] on input "Unit Value *" at bounding box center [875, 539] width 168 height 16
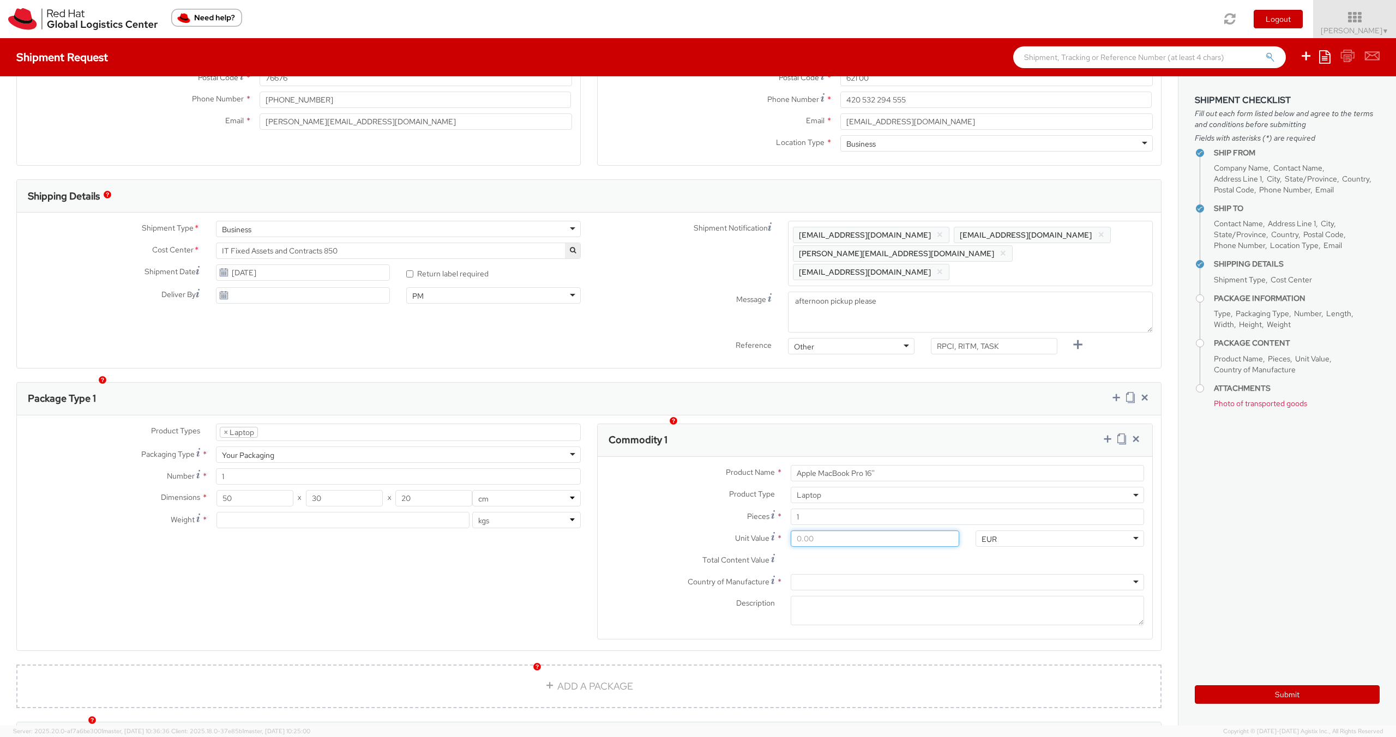
type input "5.00"
type input "50.00"
type input "500.00"
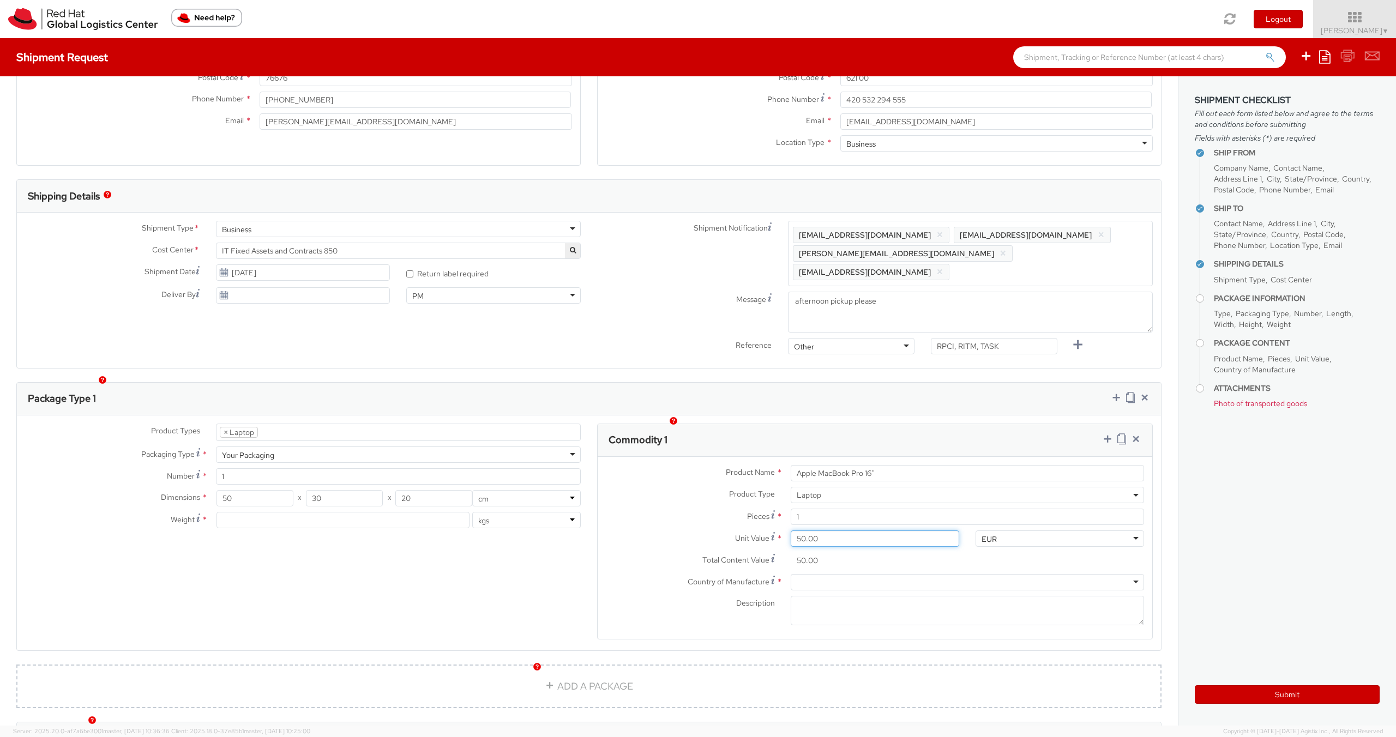
type input "500.00"
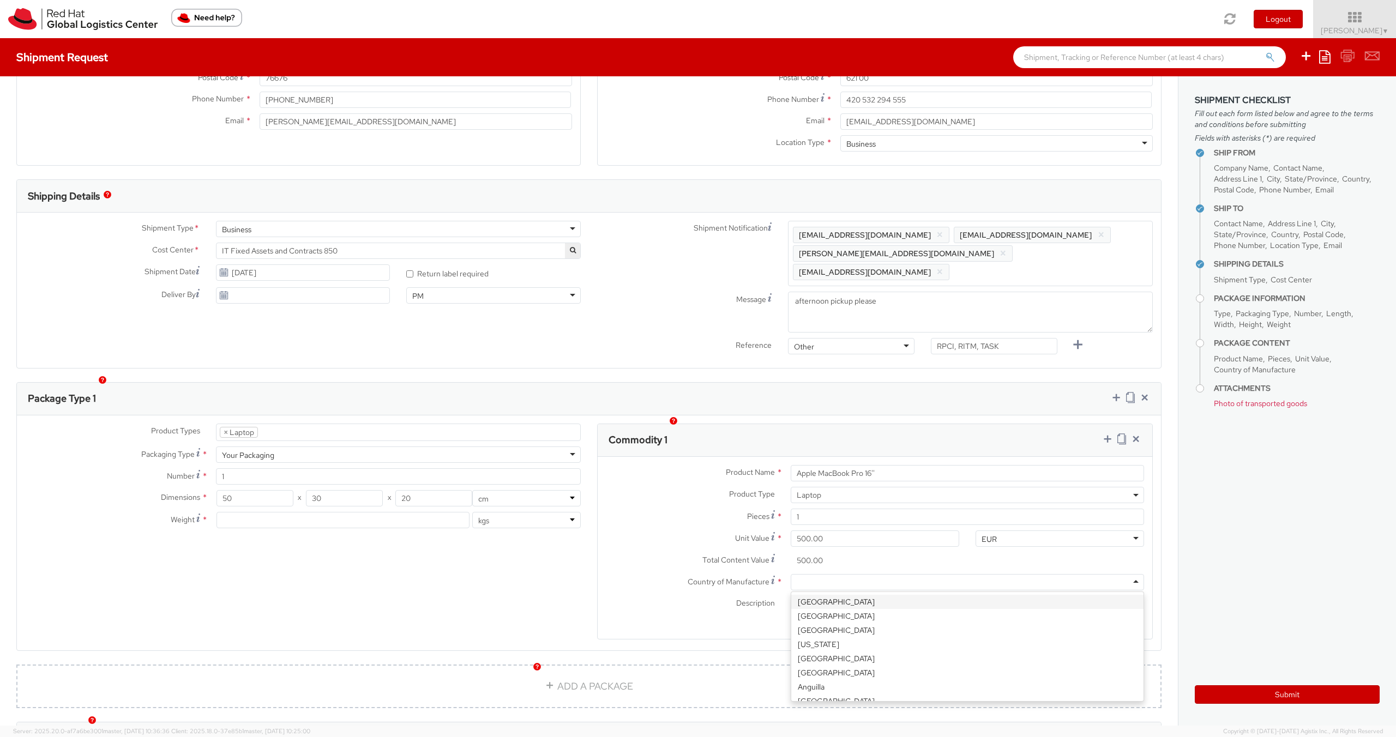
click at [805, 574] on div at bounding box center [967, 582] width 353 height 16
type input "China"
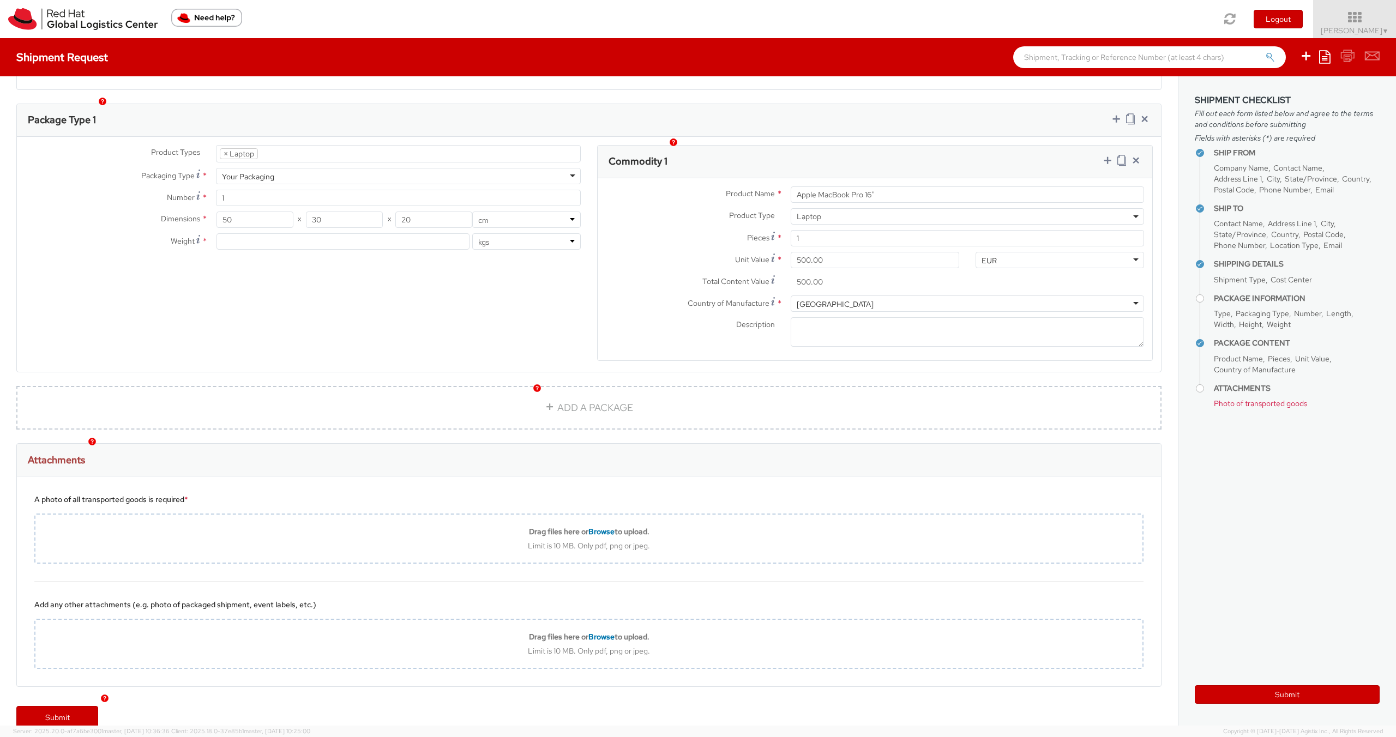
scroll to position [31, 0]
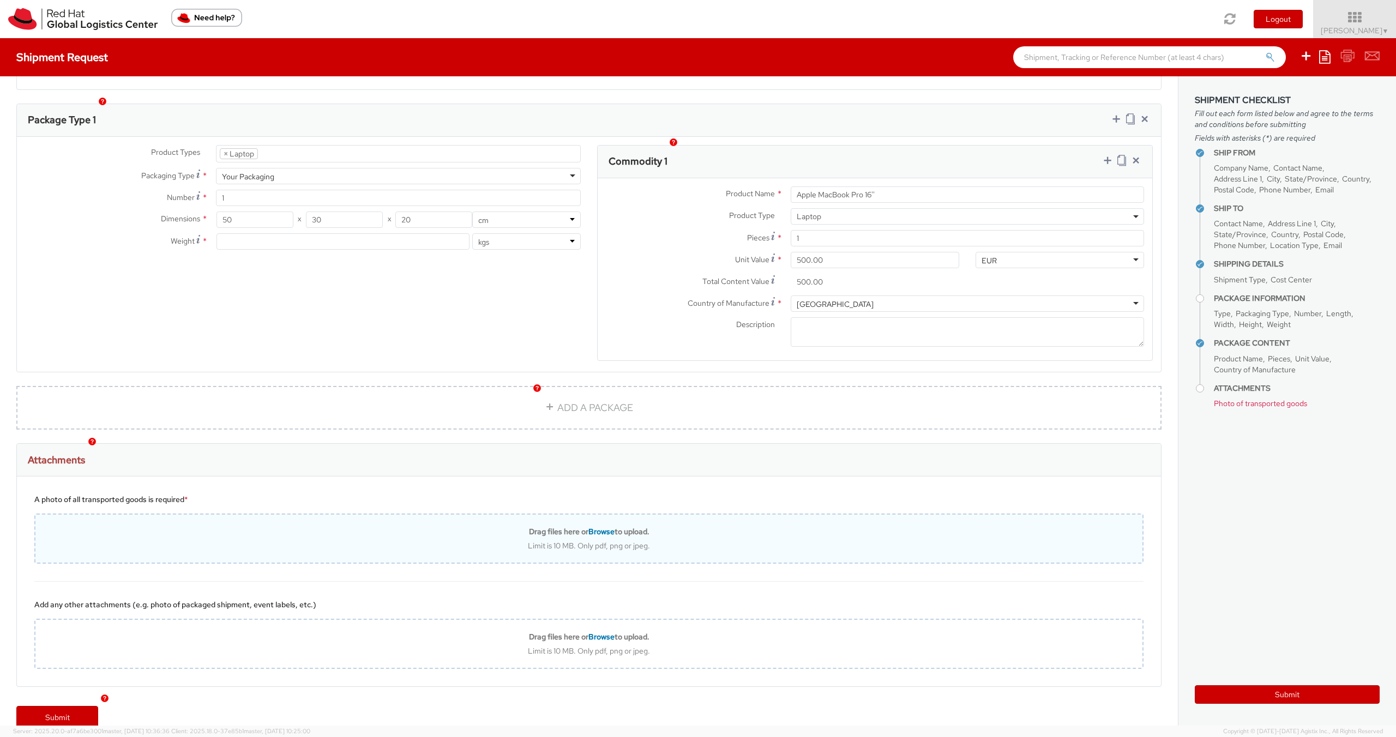
click at [365, 527] on div "Drag files here or Browse to upload." at bounding box center [588, 532] width 1107 height 10
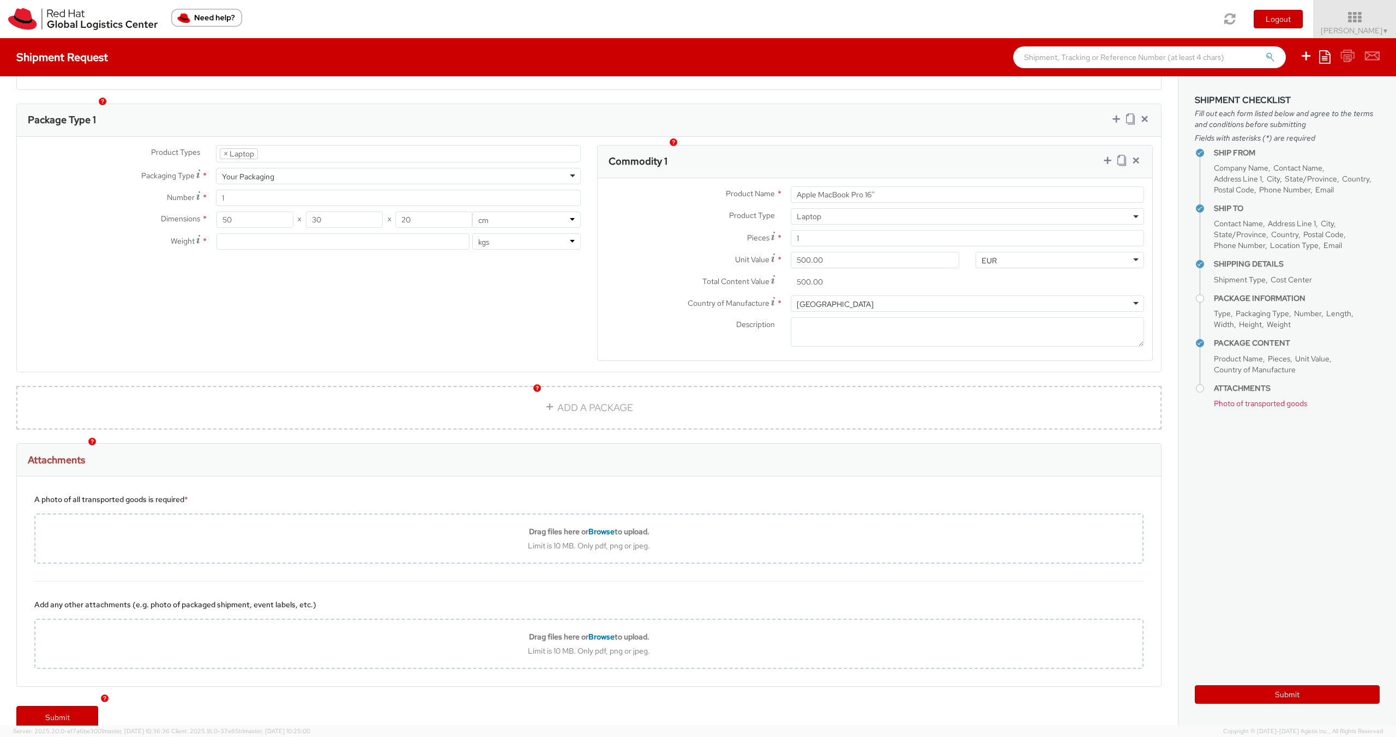
type input "C:\fakepath\IMG_6459.jpeg"
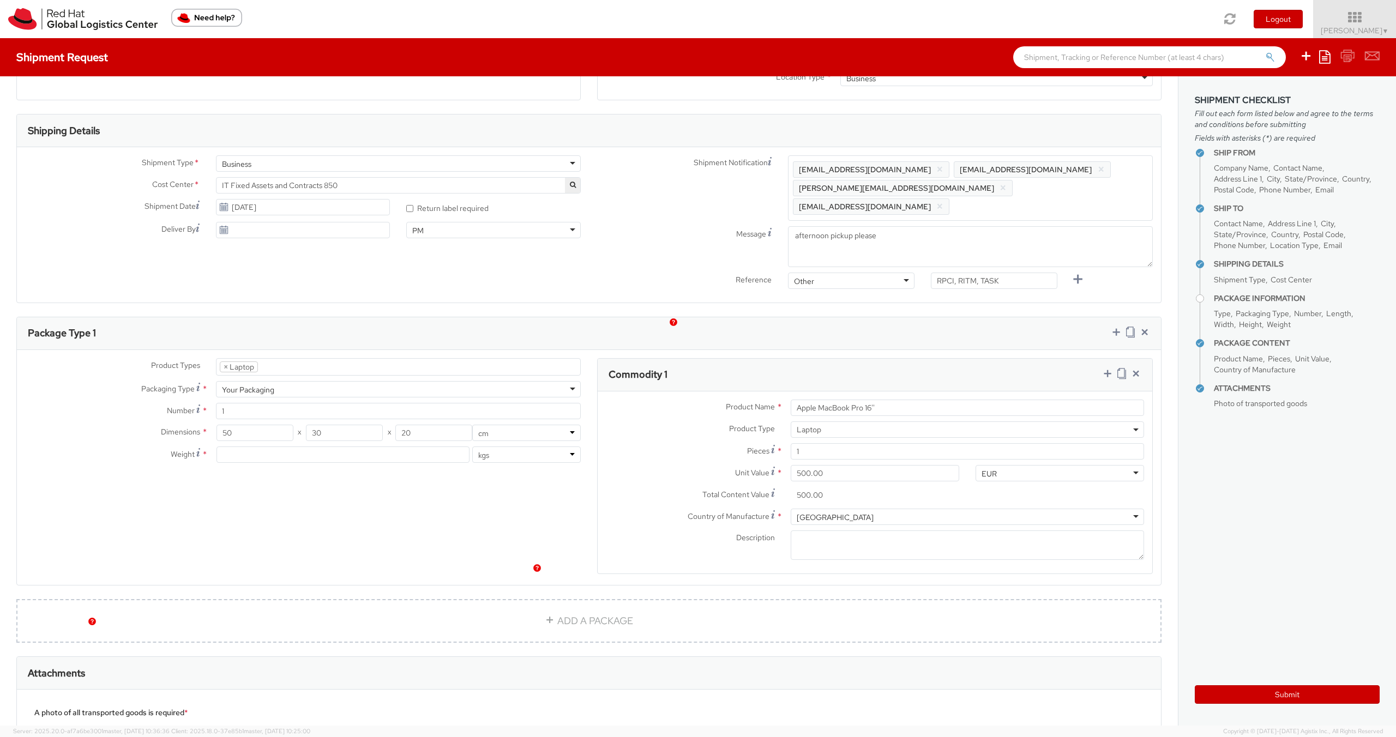
scroll to position [299, 0]
click at [279, 451] on input "number" at bounding box center [343, 459] width 254 height 16
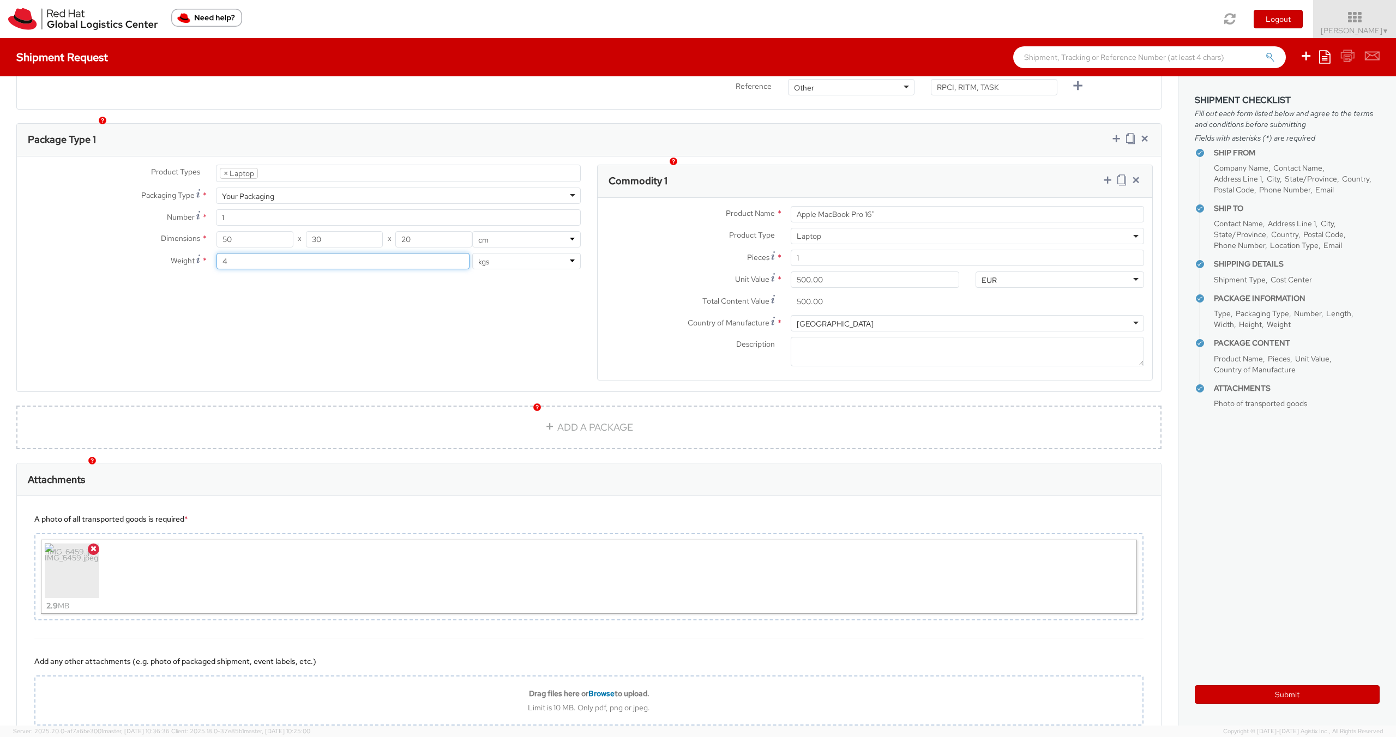
scroll to position [555, 0]
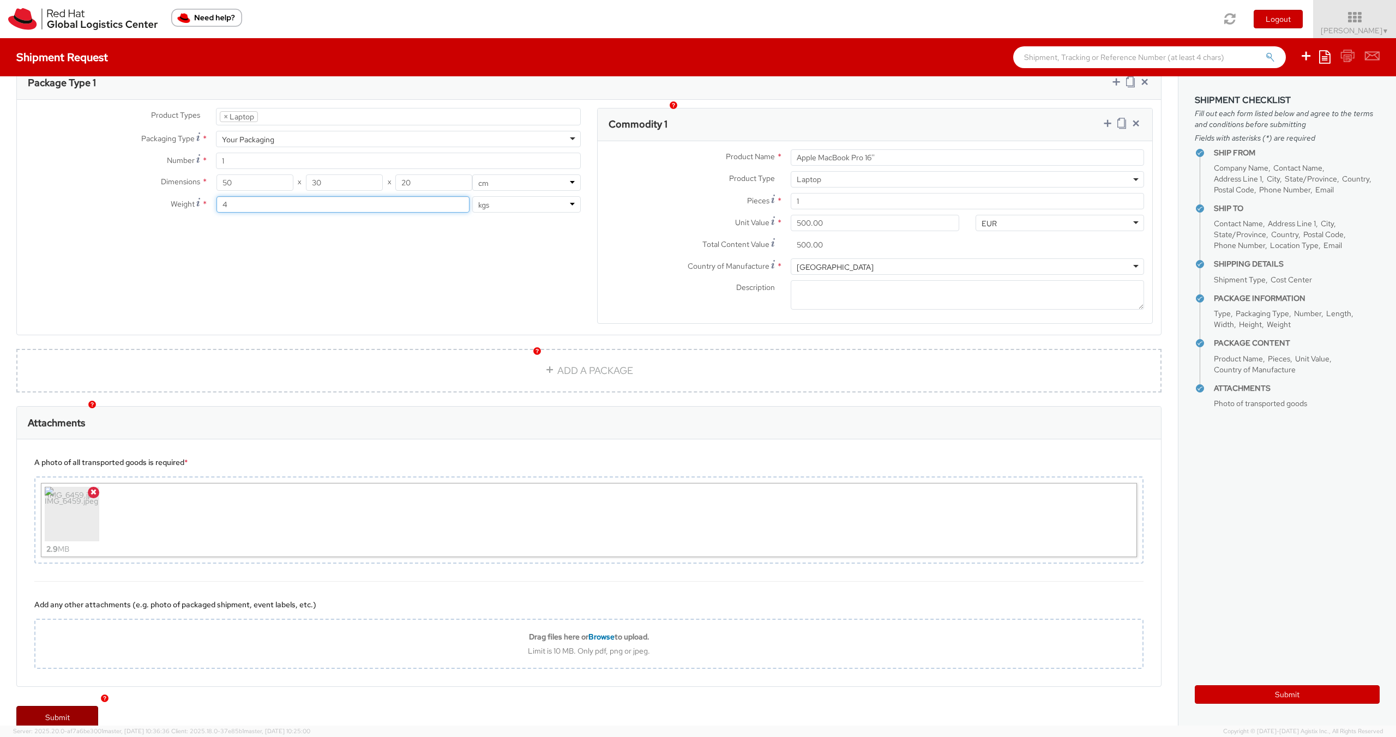
type input "4"
click at [70, 706] on link "Submit" at bounding box center [57, 717] width 82 height 22
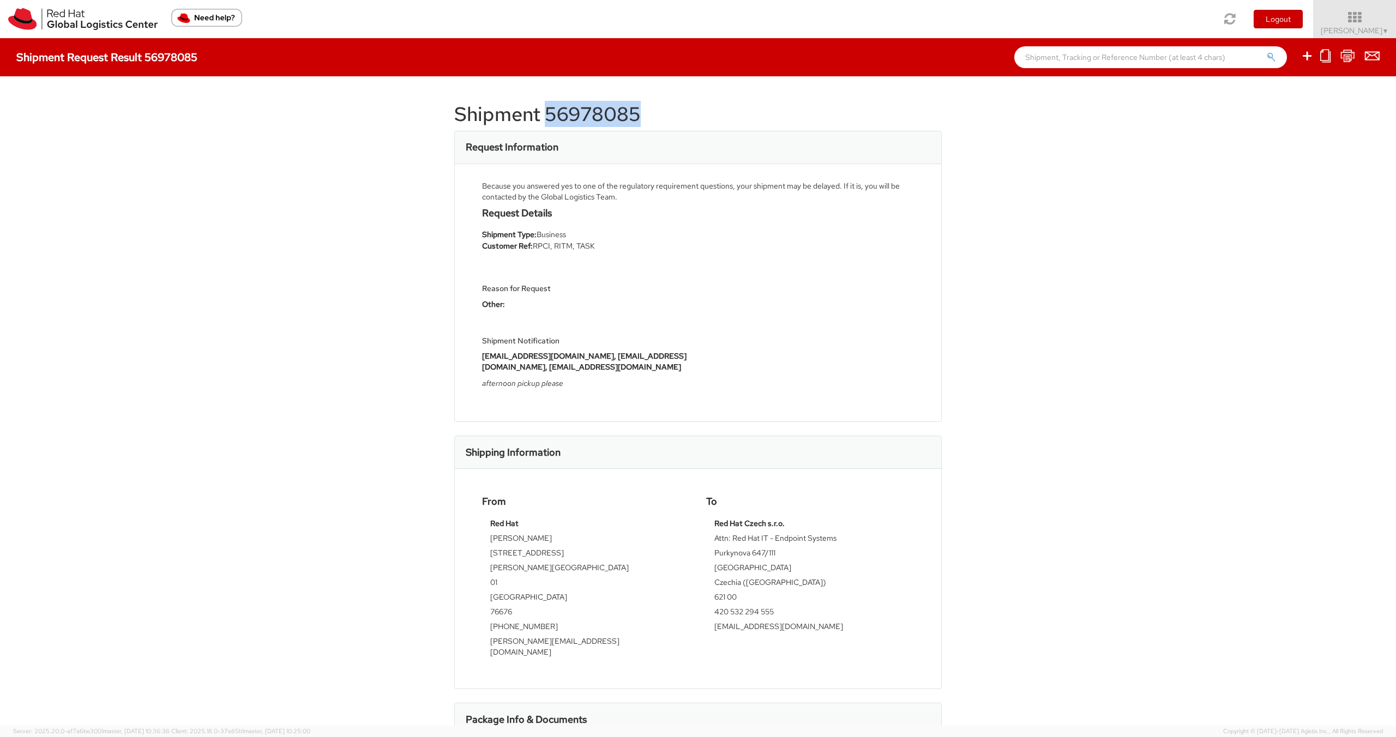
drag, startPoint x: 546, startPoint y: 114, endPoint x: 640, endPoint y: 113, distance: 93.8
click at [640, 113] on h1 "Shipment 56978085" at bounding box center [697, 115] width 487 height 22
copy h1 "56978085"
click at [489, 123] on h1 "Shipment 56978085" at bounding box center [697, 115] width 487 height 22
drag, startPoint x: 455, startPoint y: 110, endPoint x: 636, endPoint y: 121, distance: 181.9
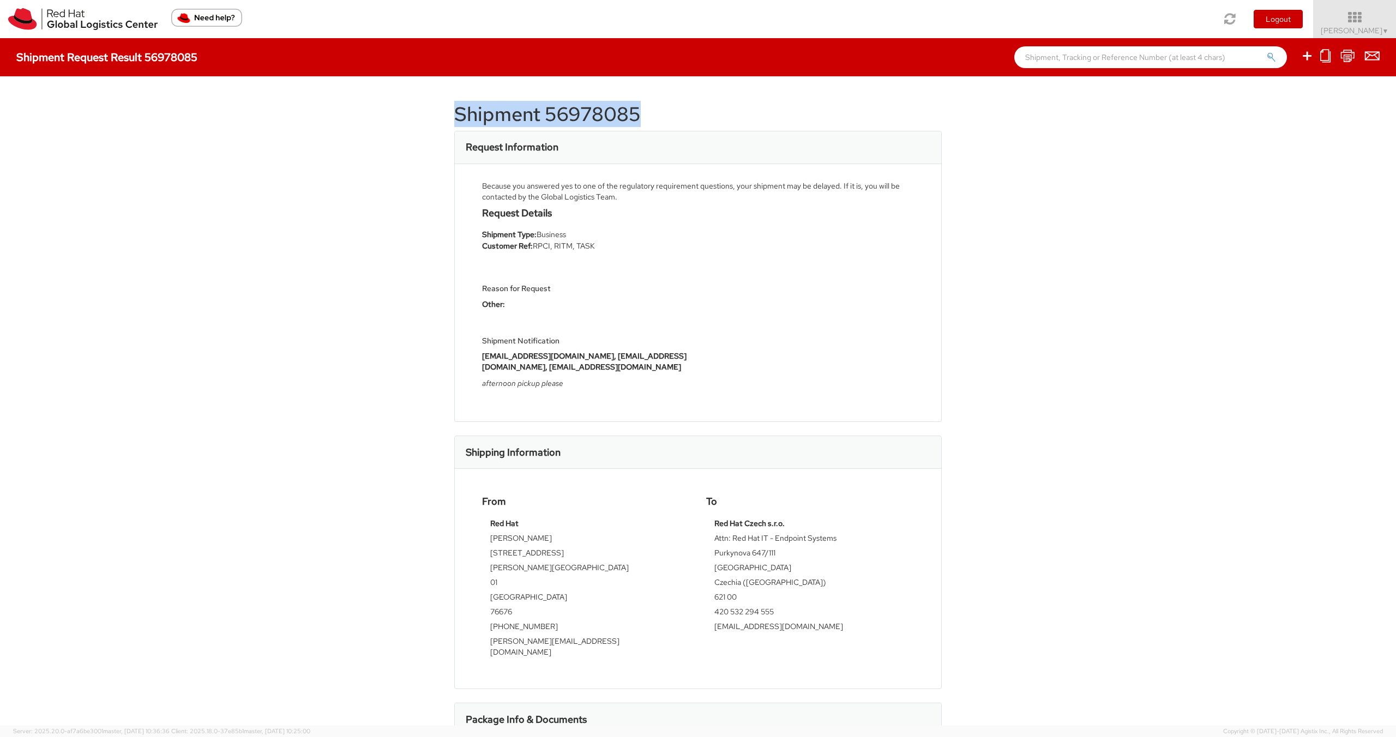
click at [636, 121] on h1 "Shipment 56978085" at bounding box center [697, 115] width 487 height 22
copy h1 "Shipment 56978085"
